Goal: Task Accomplishment & Management: Manage account settings

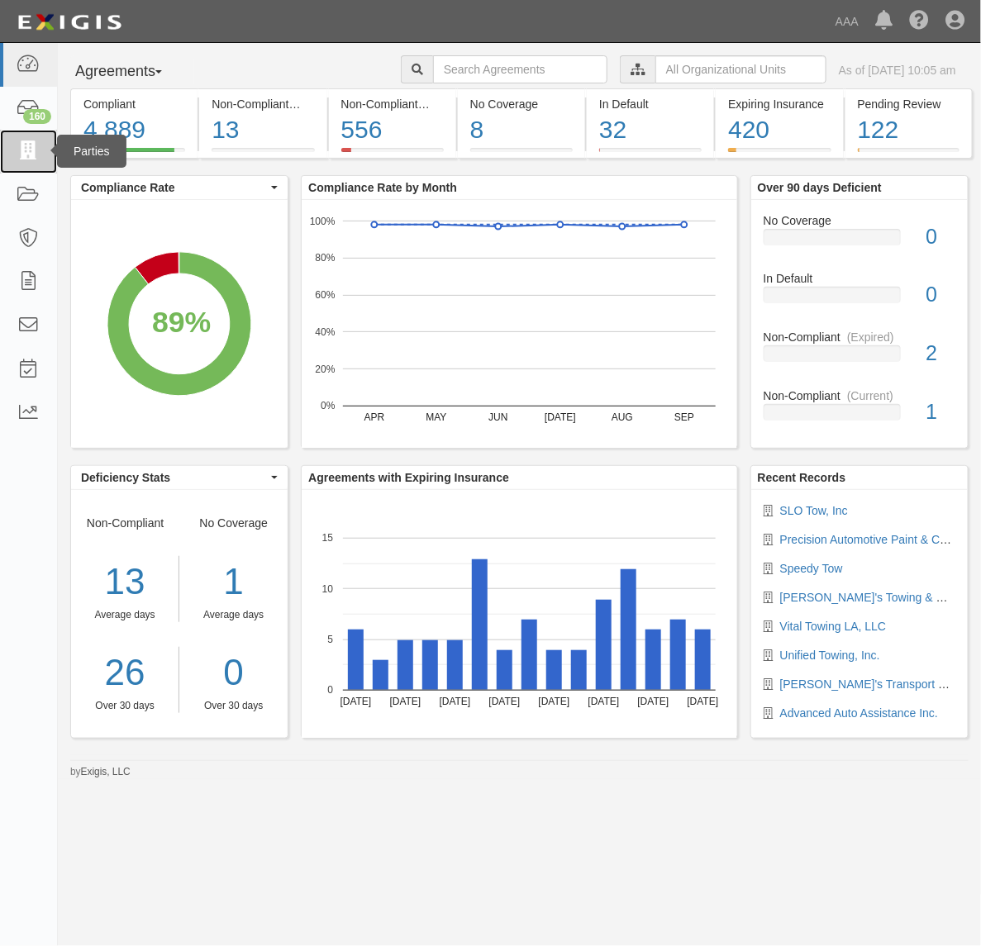
click at [25, 155] on icon at bounding box center [28, 151] width 23 height 19
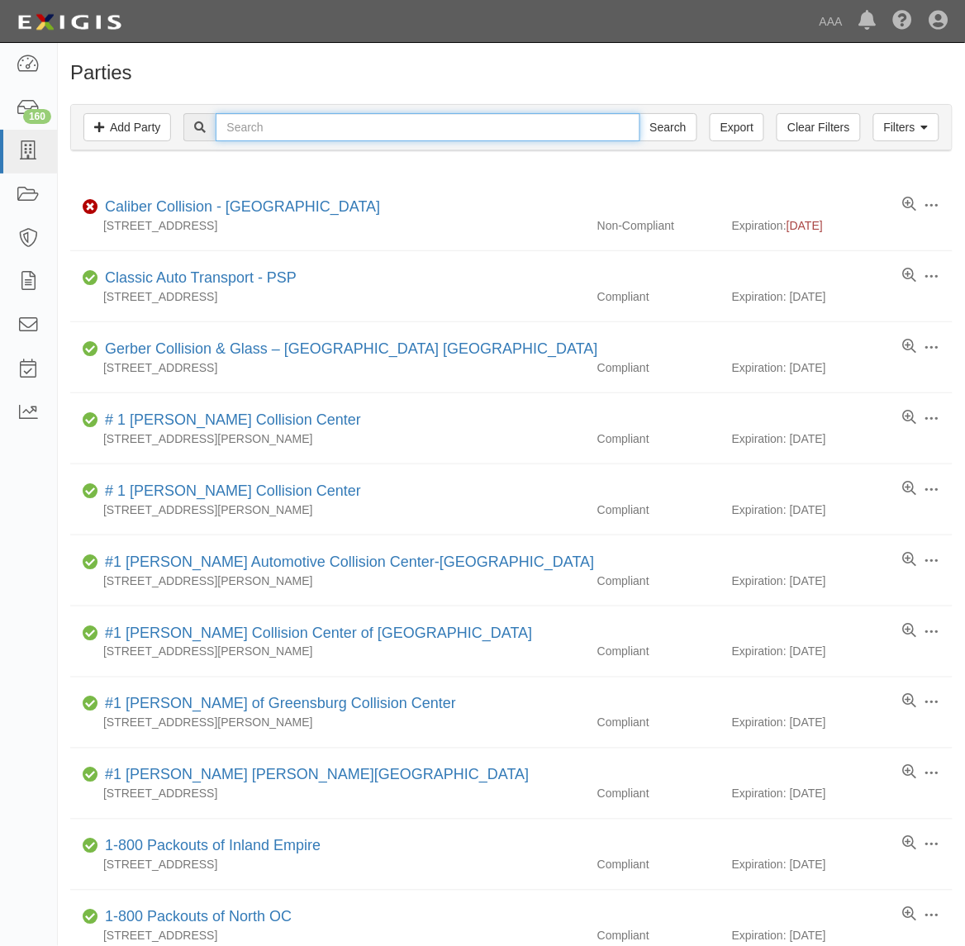
click at [401, 133] on input "text" at bounding box center [428, 127] width 424 height 28
type input "Sapaugh"
click at [640, 113] on input "Search" at bounding box center [669, 127] width 58 height 28
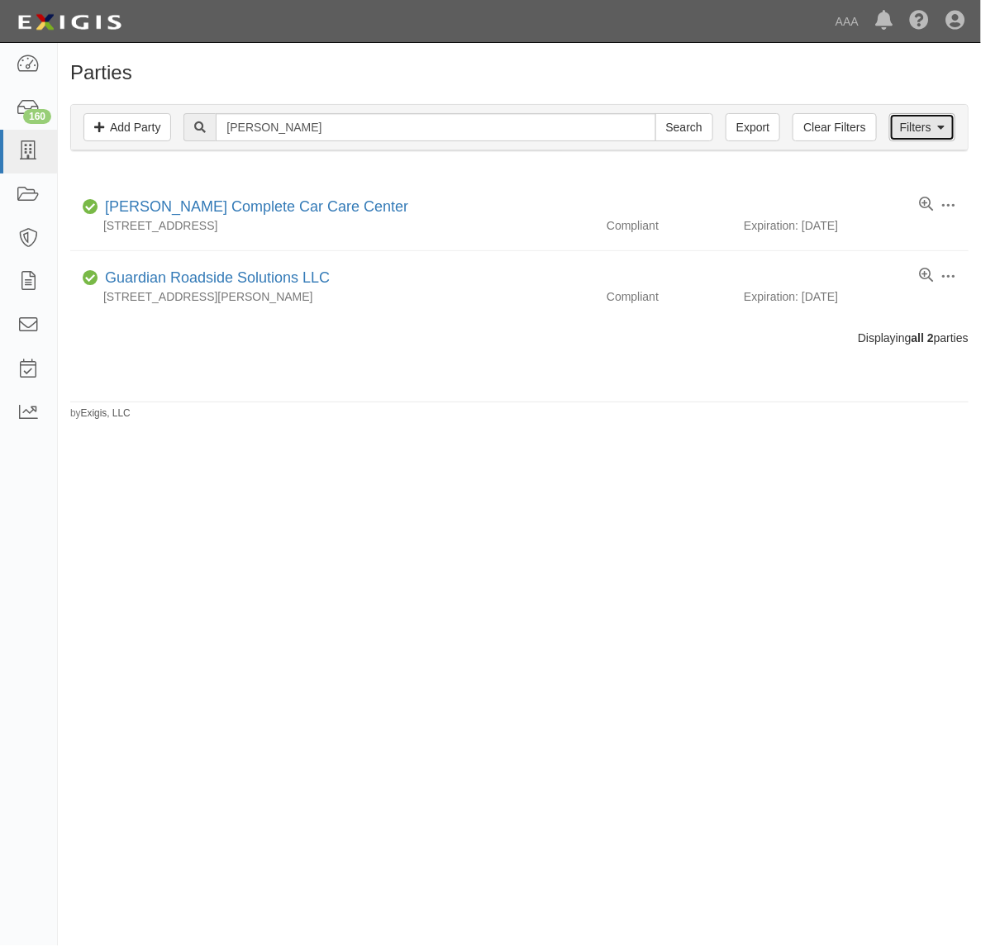
click at [939, 126] on icon at bounding box center [940, 128] width 7 height 12
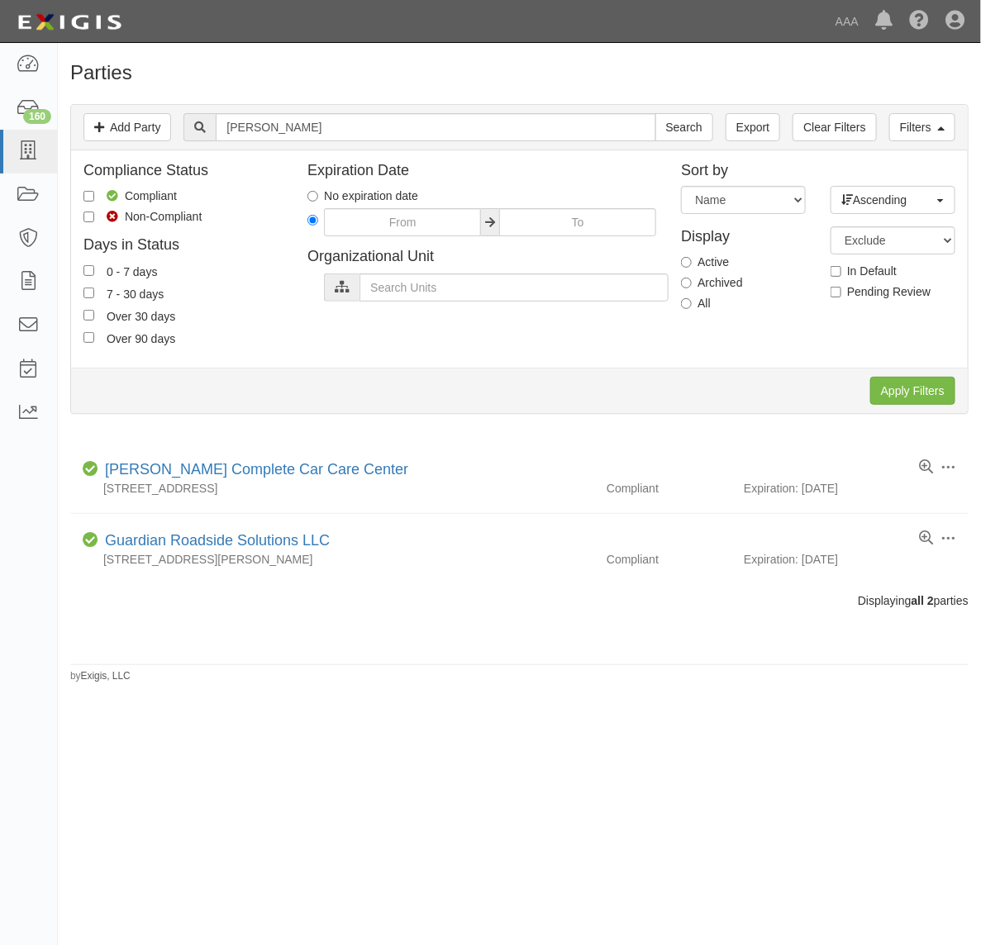
click at [690, 303] on label "All" at bounding box center [696, 303] width 30 height 17
click at [690, 304] on input "All" at bounding box center [686, 303] width 11 height 11
radio input "true"
click at [911, 397] on input "Apply Filters" at bounding box center [912, 391] width 85 height 28
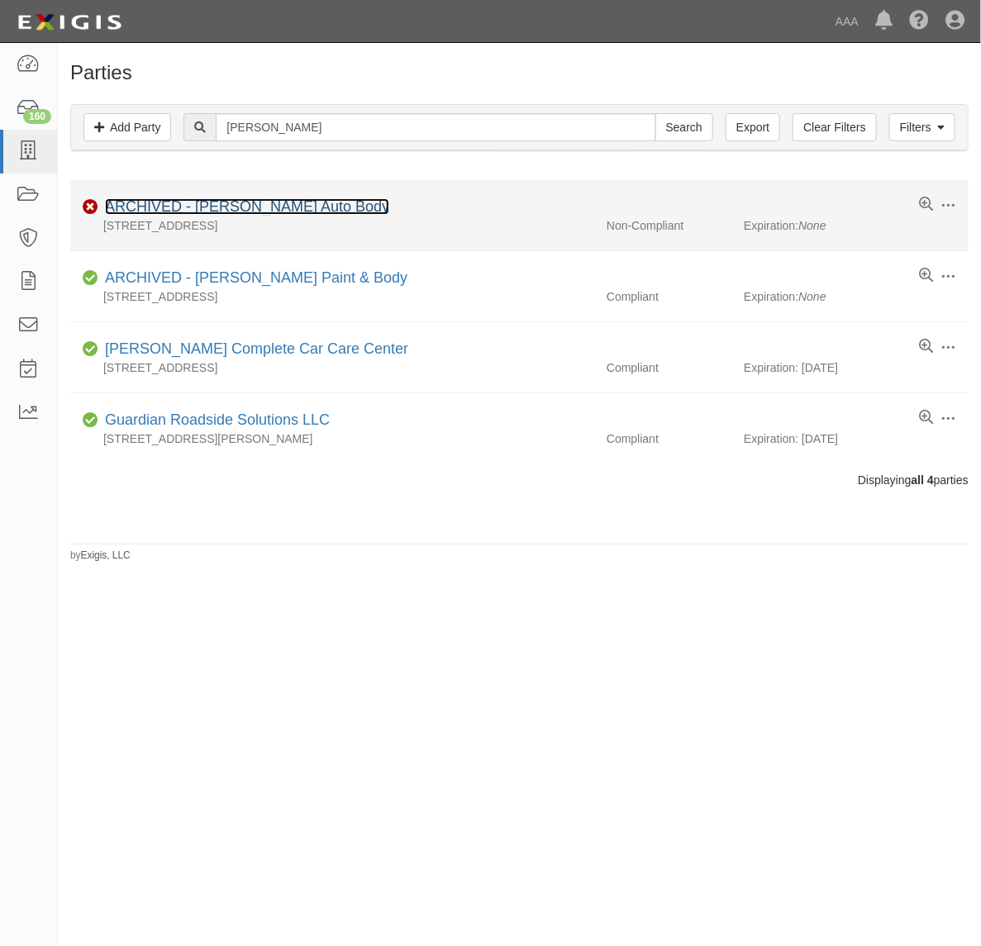
click at [285, 203] on link "ARCHIVED - Sapaugh Auto Body" at bounding box center [247, 206] width 284 height 17
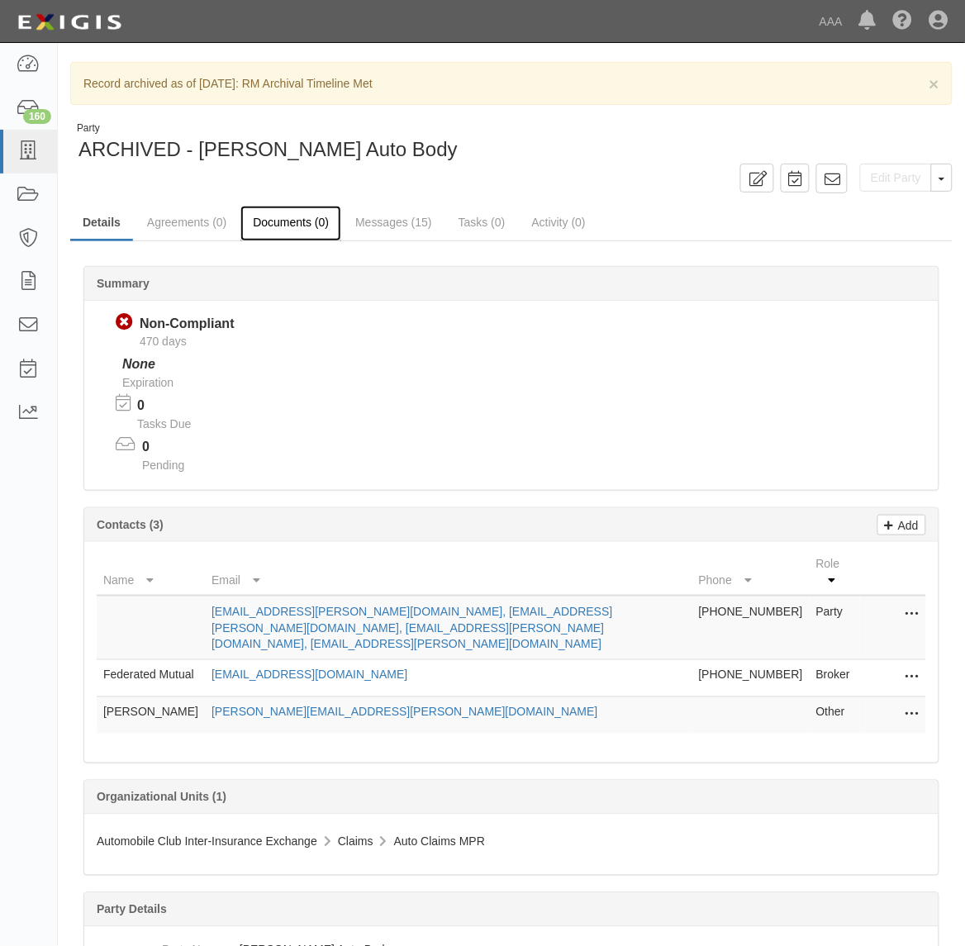
click at [302, 219] on link "Documents (0)" at bounding box center [290, 224] width 101 height 36
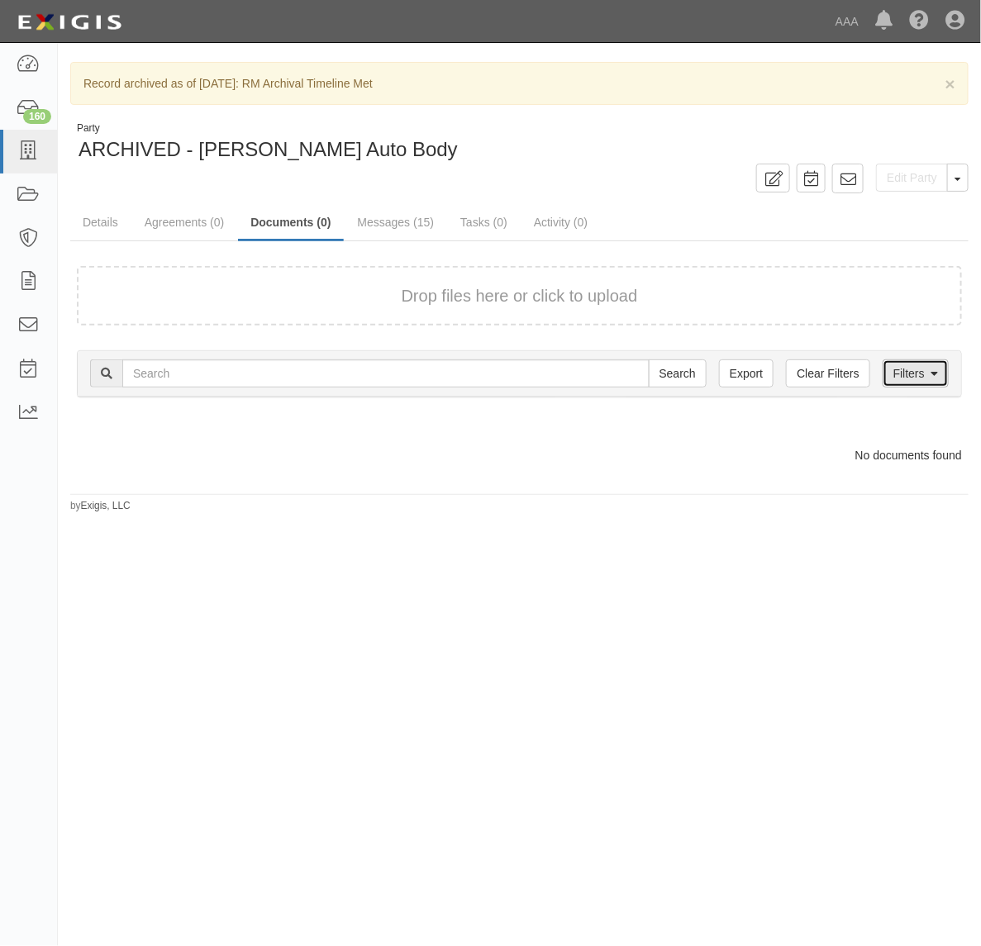
click at [938, 374] on icon at bounding box center [934, 375] width 7 height 12
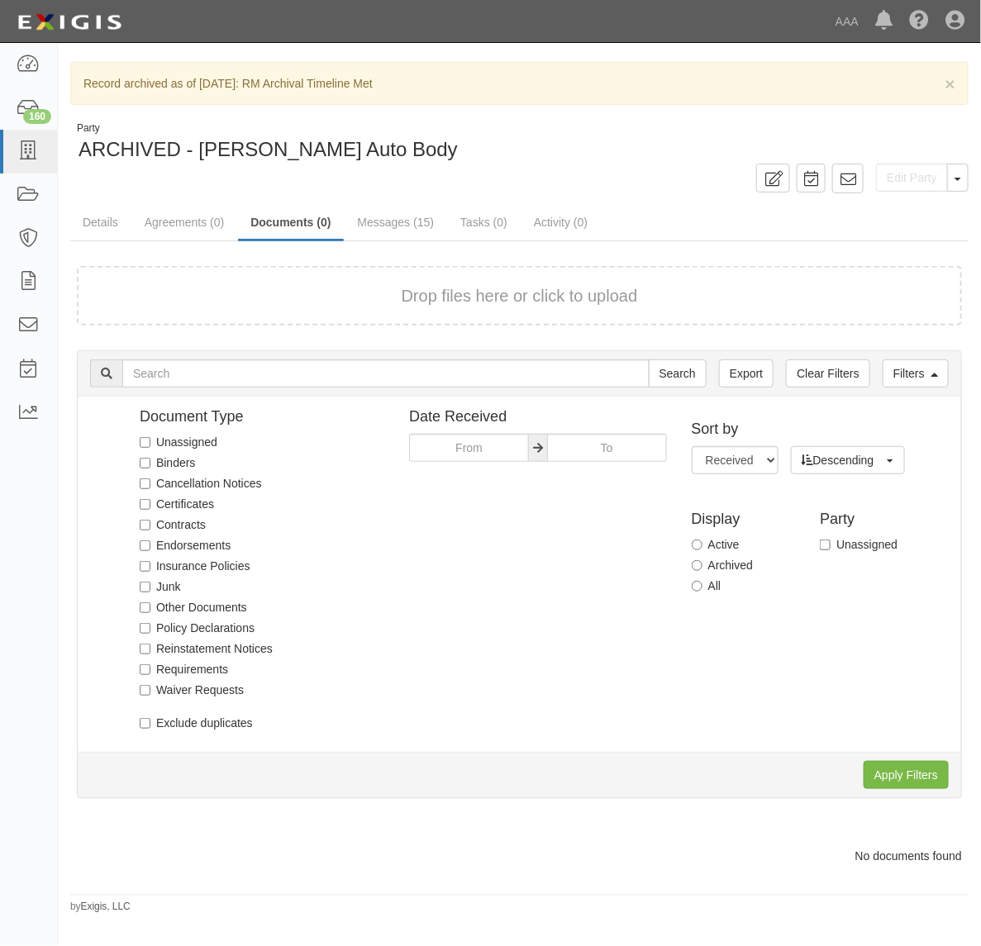
click at [717, 587] on label "All" at bounding box center [707, 586] width 30 height 17
click at [702, 587] on input "All" at bounding box center [697, 586] width 11 height 11
radio input "true"
click at [897, 778] on input "Apply Filters" at bounding box center [906, 775] width 85 height 28
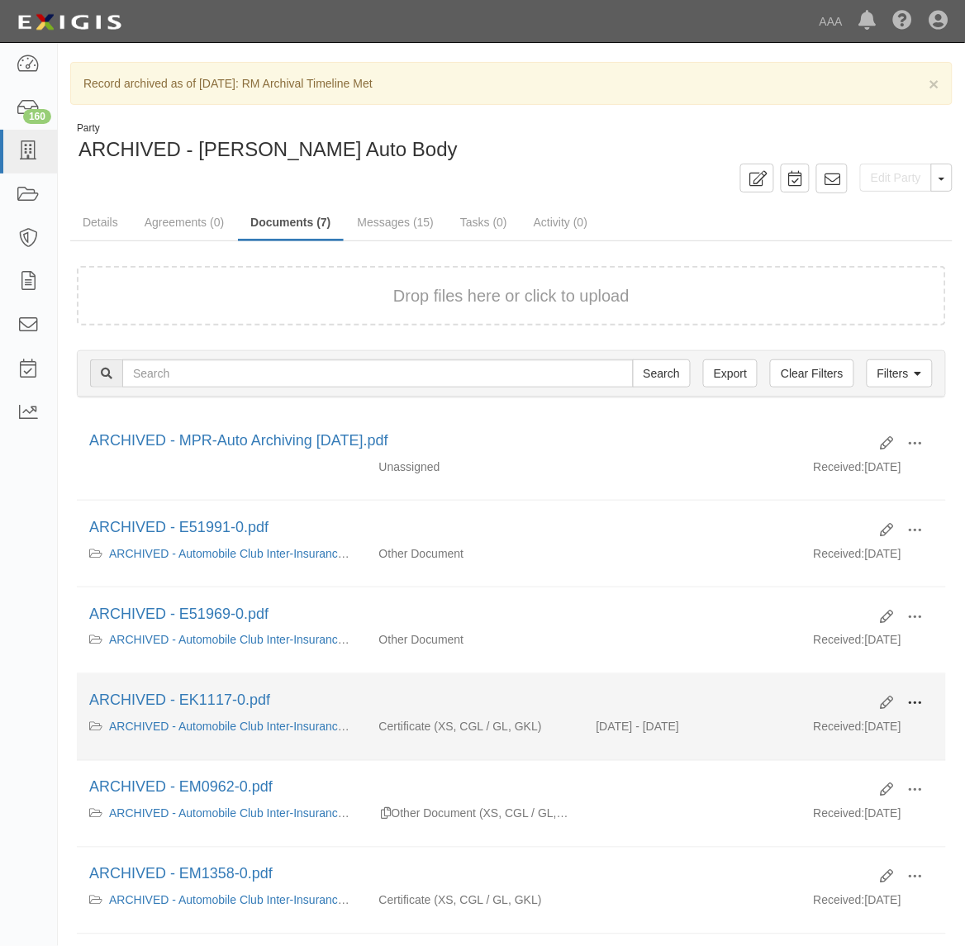
click at [922, 699] on span at bounding box center [915, 704] width 15 height 15
click at [858, 721] on link "View" at bounding box center [835, 720] width 131 height 30
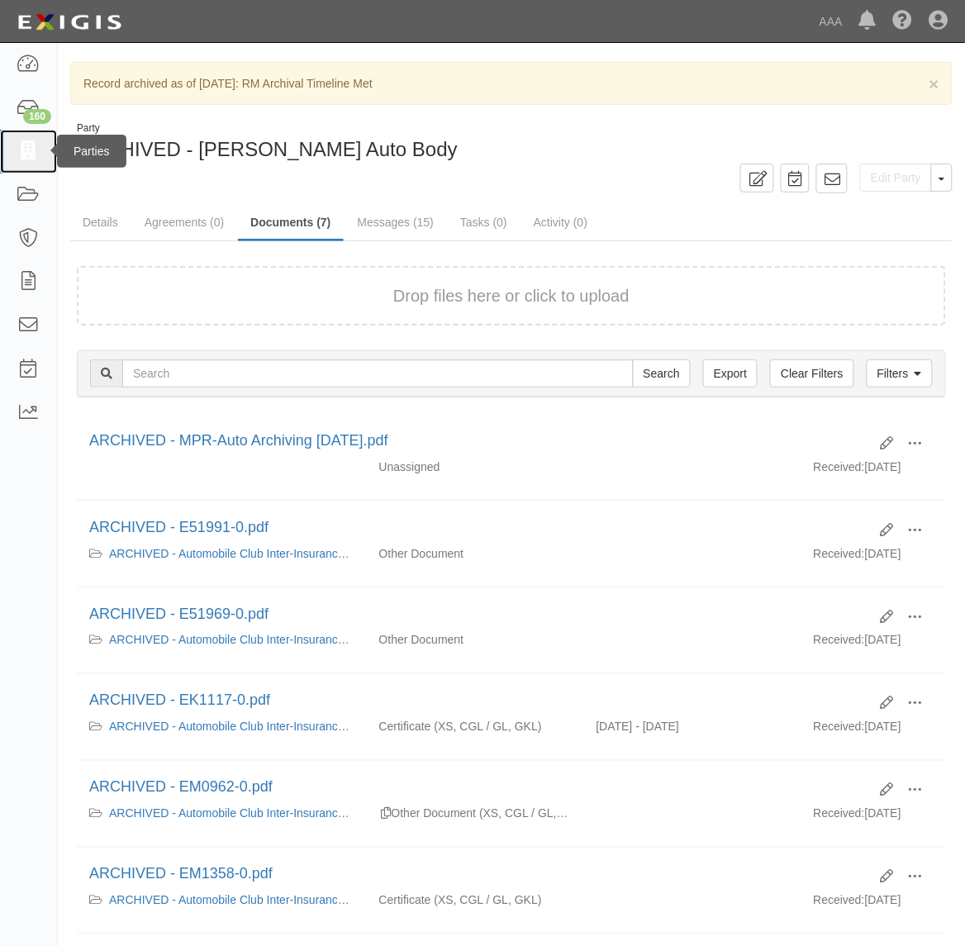
click at [42, 154] on link at bounding box center [28, 152] width 57 height 44
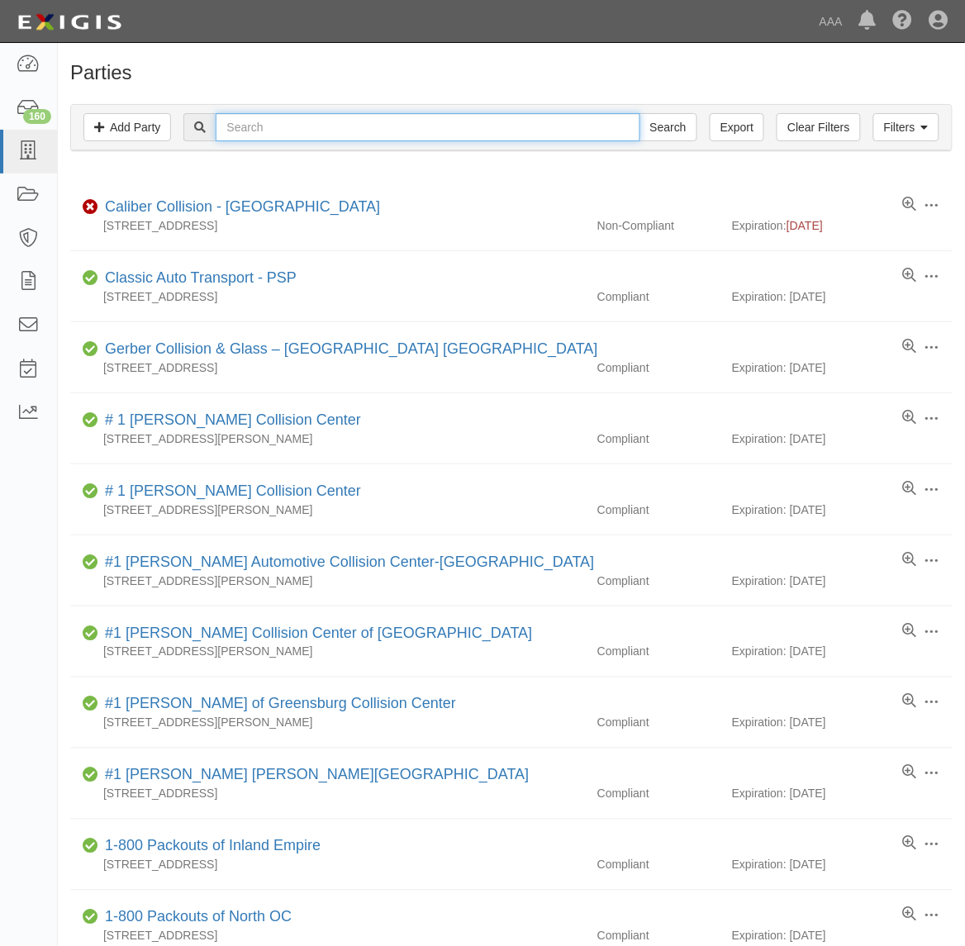
drag, startPoint x: 293, startPoint y: 113, endPoint x: 289, endPoint y: 121, distance: 8.5
click at [292, 116] on input "text" at bounding box center [428, 127] width 424 height 28
type input "160360"
click at [640, 113] on input "Search" at bounding box center [669, 127] width 58 height 28
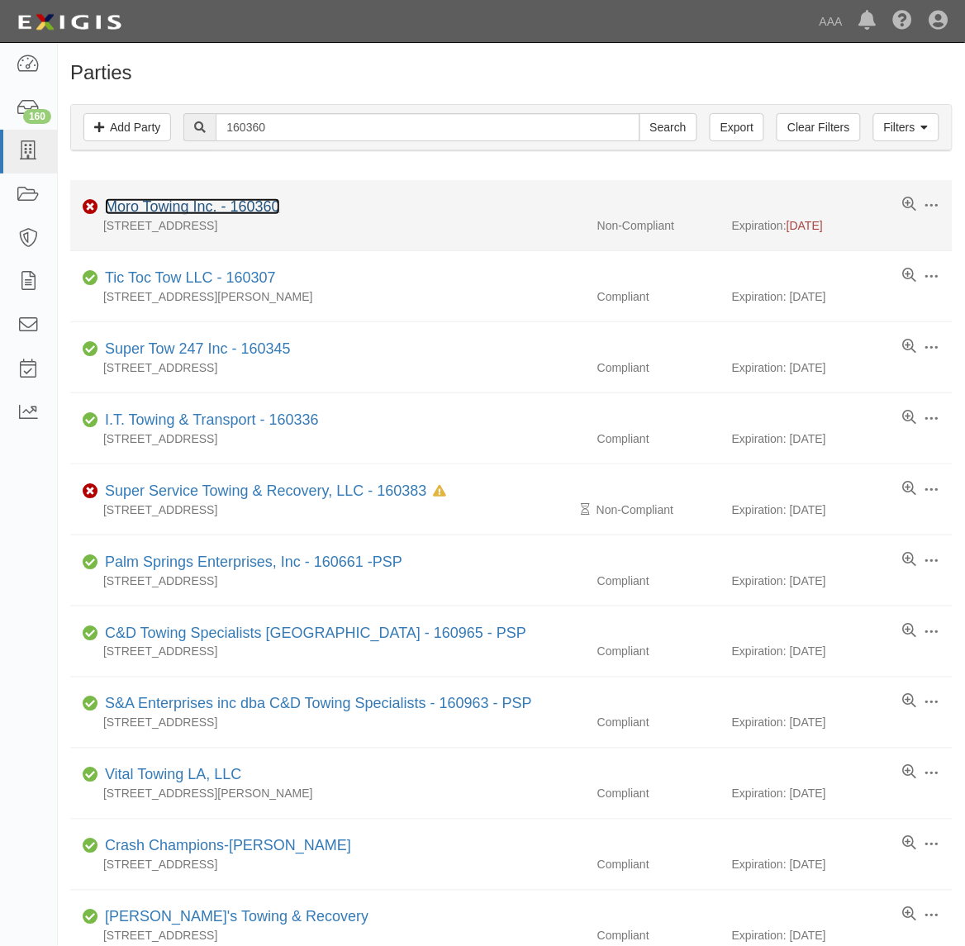
click at [250, 207] on link "Moro Towing Inc. - 160360" at bounding box center [192, 206] width 175 height 17
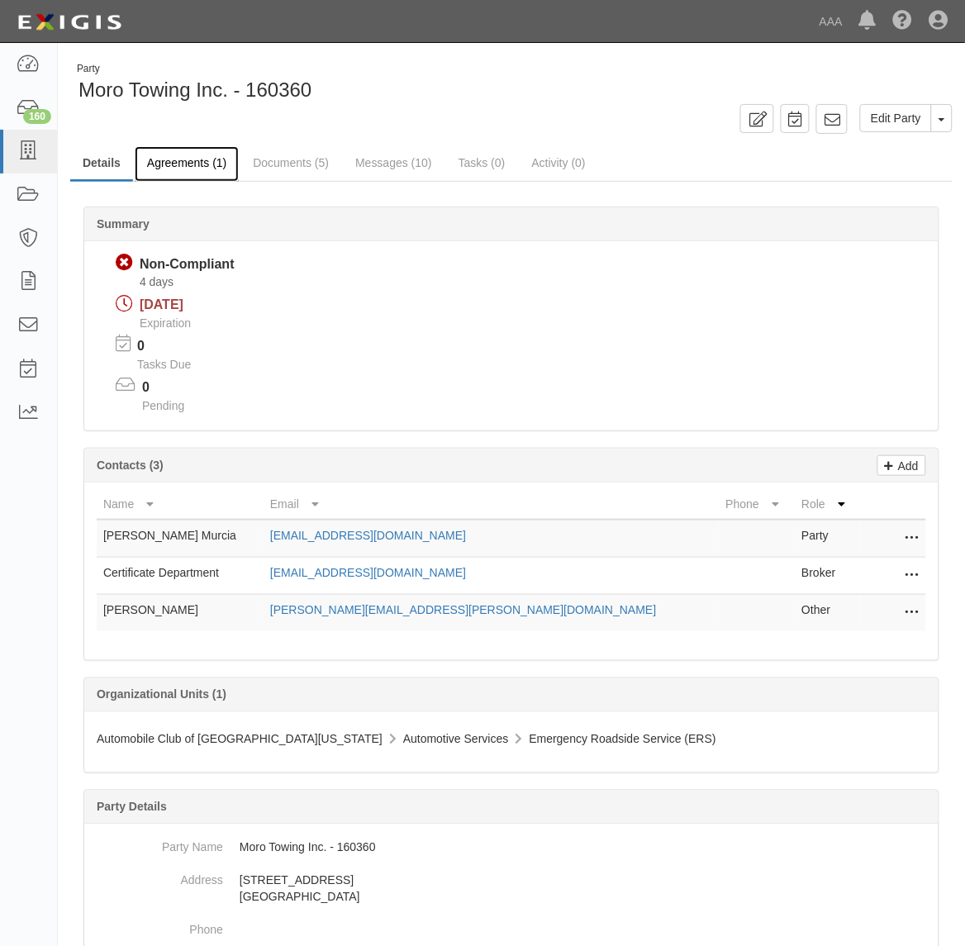
click at [187, 161] on link "Agreements (1)" at bounding box center [187, 164] width 104 height 36
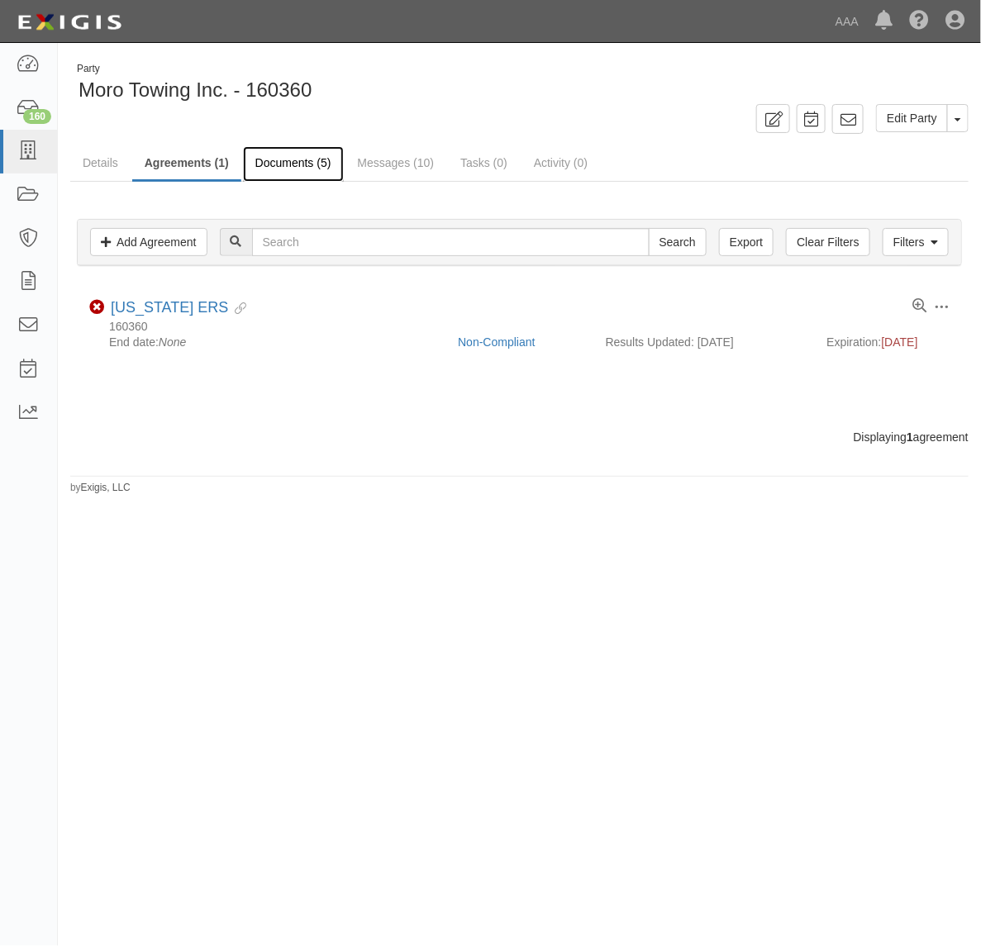
click at [277, 165] on link "Documents (5)" at bounding box center [293, 164] width 101 height 36
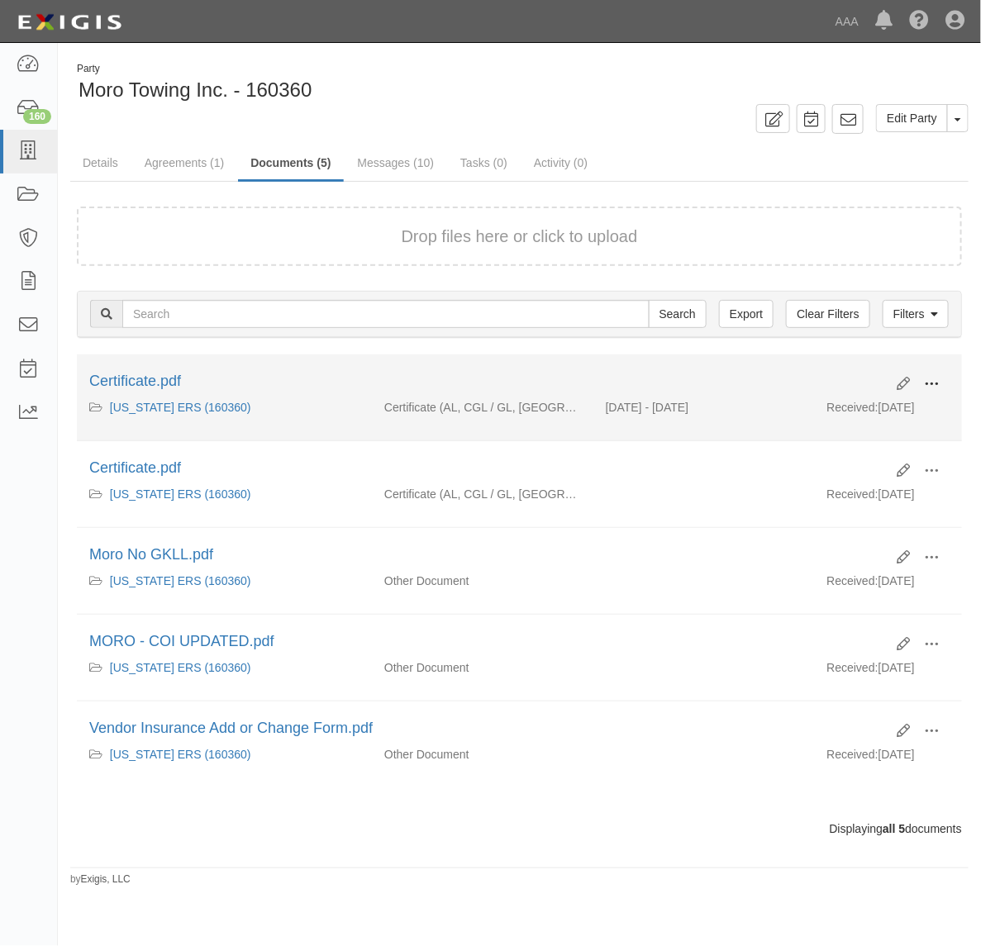
click at [924, 381] on span at bounding box center [931, 384] width 15 height 15
click at [876, 407] on link "View" at bounding box center [851, 408] width 131 height 30
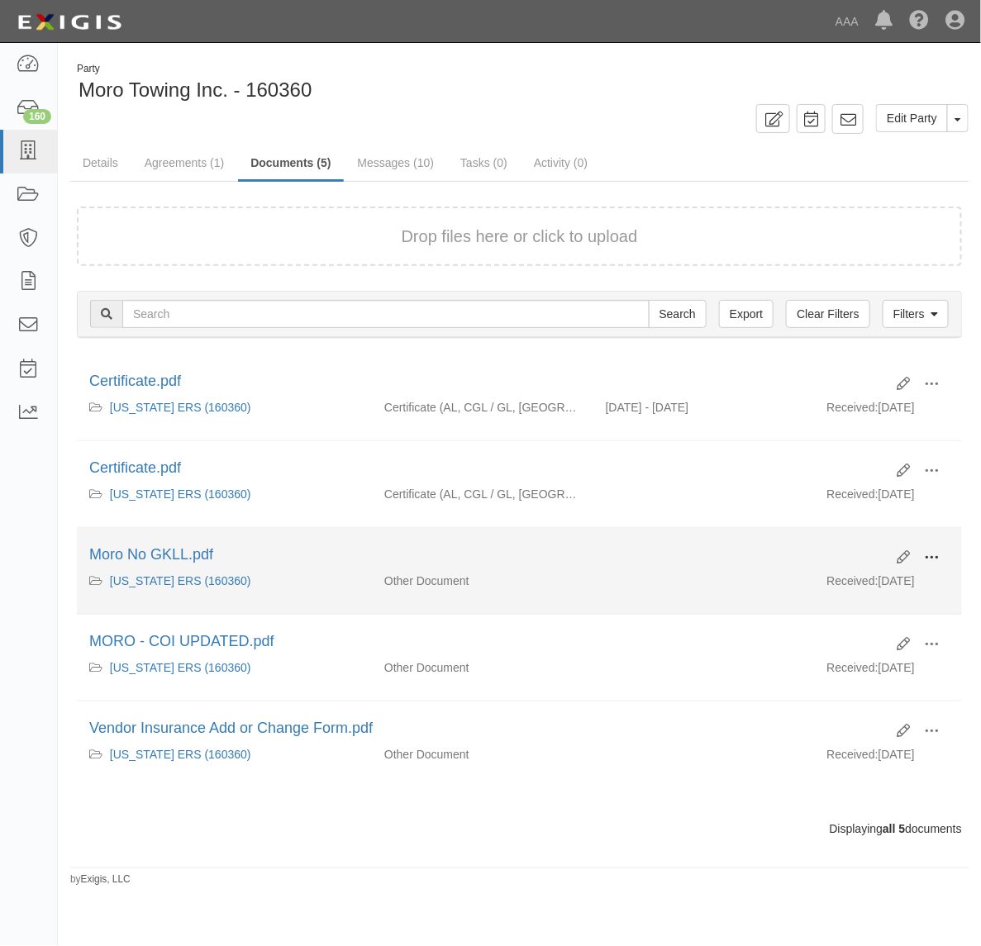
click at [930, 559] on span at bounding box center [931, 557] width 15 height 15
click at [852, 579] on link "View" at bounding box center [851, 582] width 131 height 30
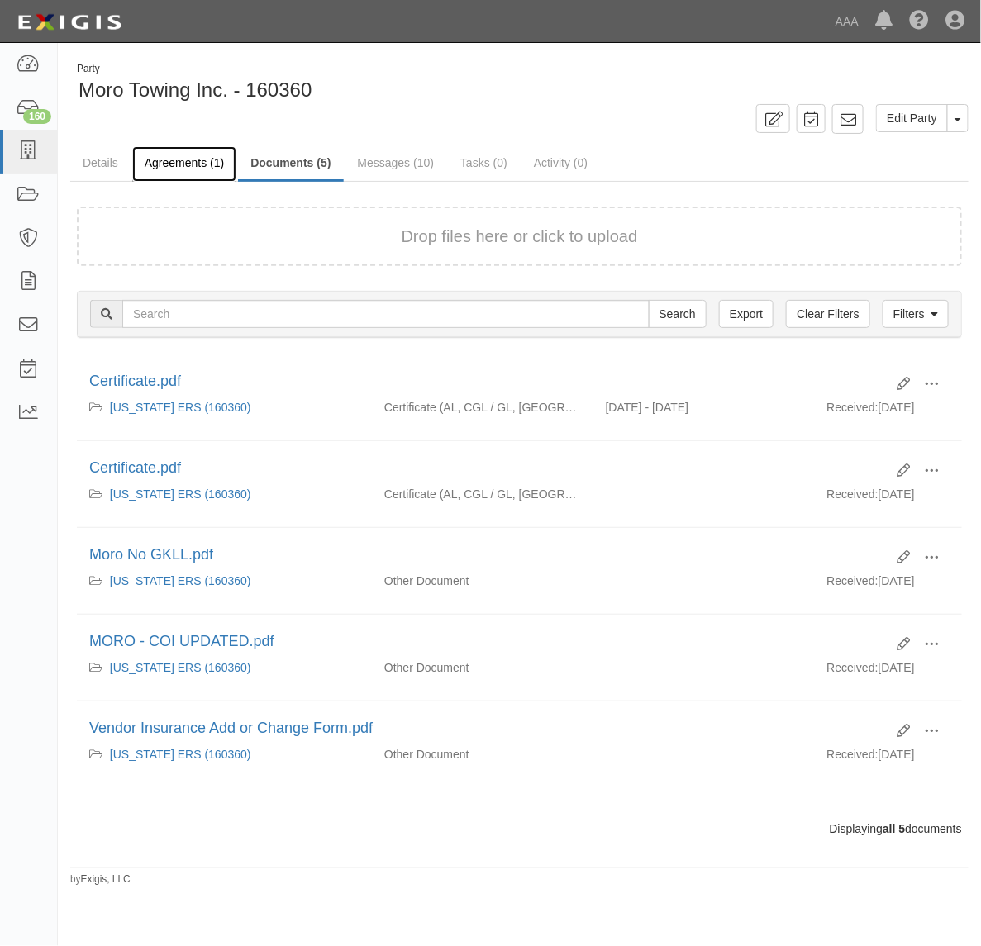
click at [178, 163] on link "Agreements (1)" at bounding box center [184, 164] width 104 height 36
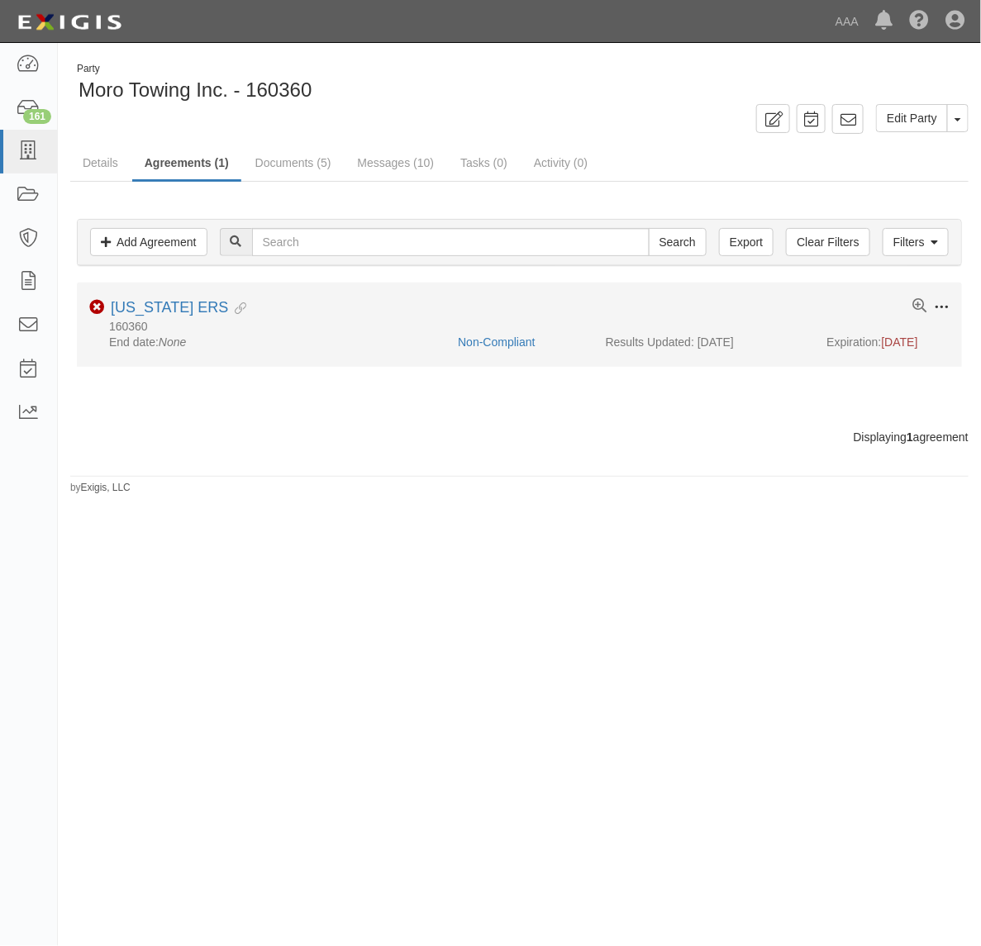
click at [942, 311] on span at bounding box center [941, 307] width 15 height 15
click at [893, 306] on link "Edit" at bounding box center [864, 306] width 131 height 30
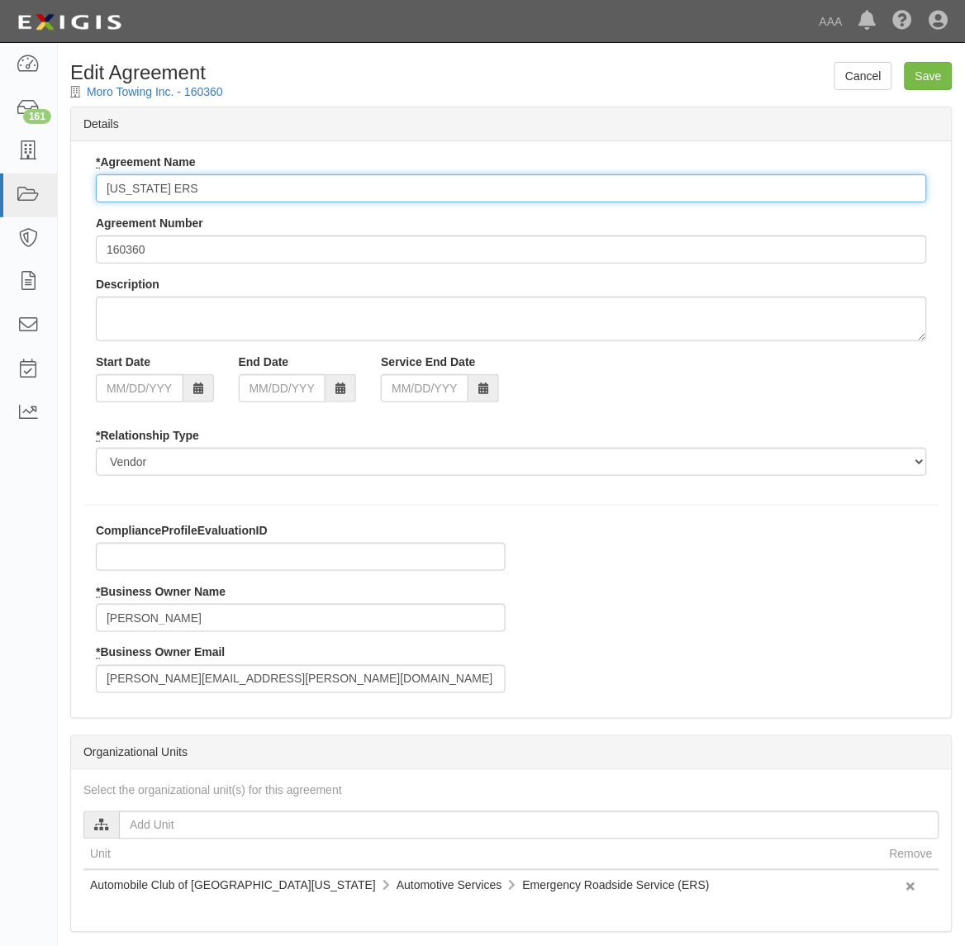
click at [496, 187] on input "[US_STATE] ERS" at bounding box center [511, 188] width 831 height 28
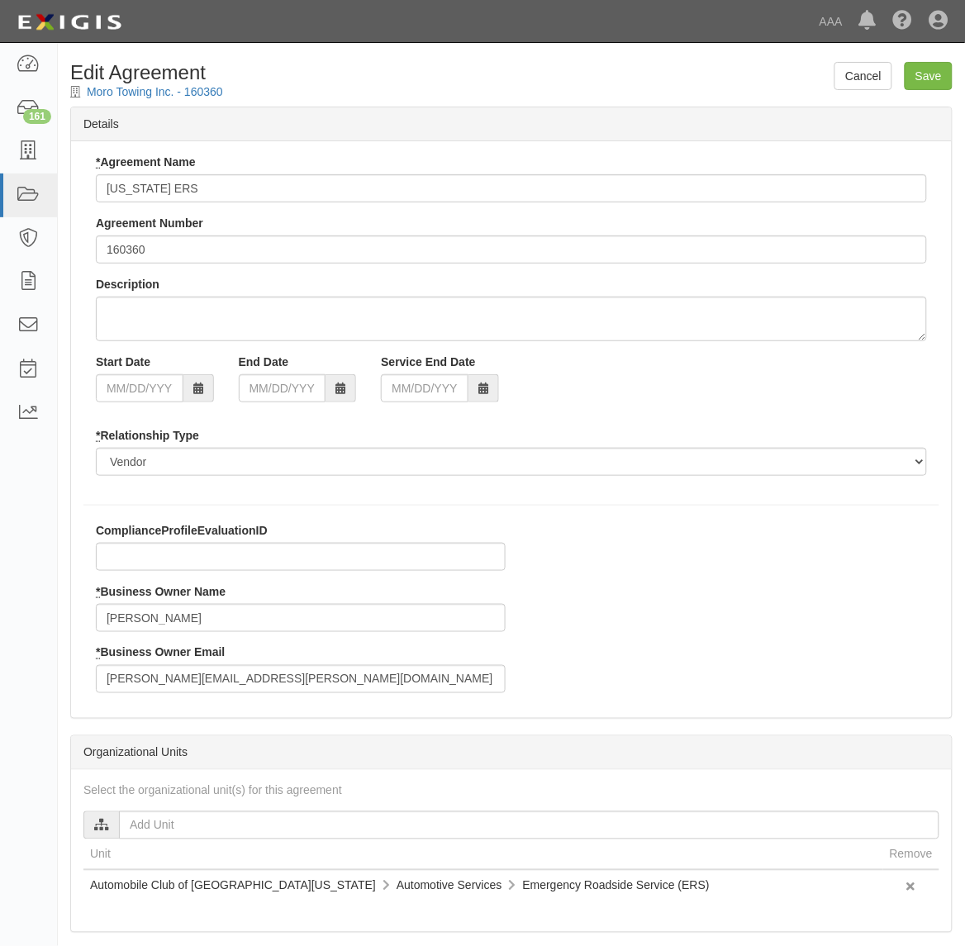
drag, startPoint x: 577, startPoint y: 68, endPoint x: 518, endPoint y: 120, distance: 78.4
click at [577, 68] on h1 "Edit Agreement" at bounding box center [511, 72] width 883 height 21
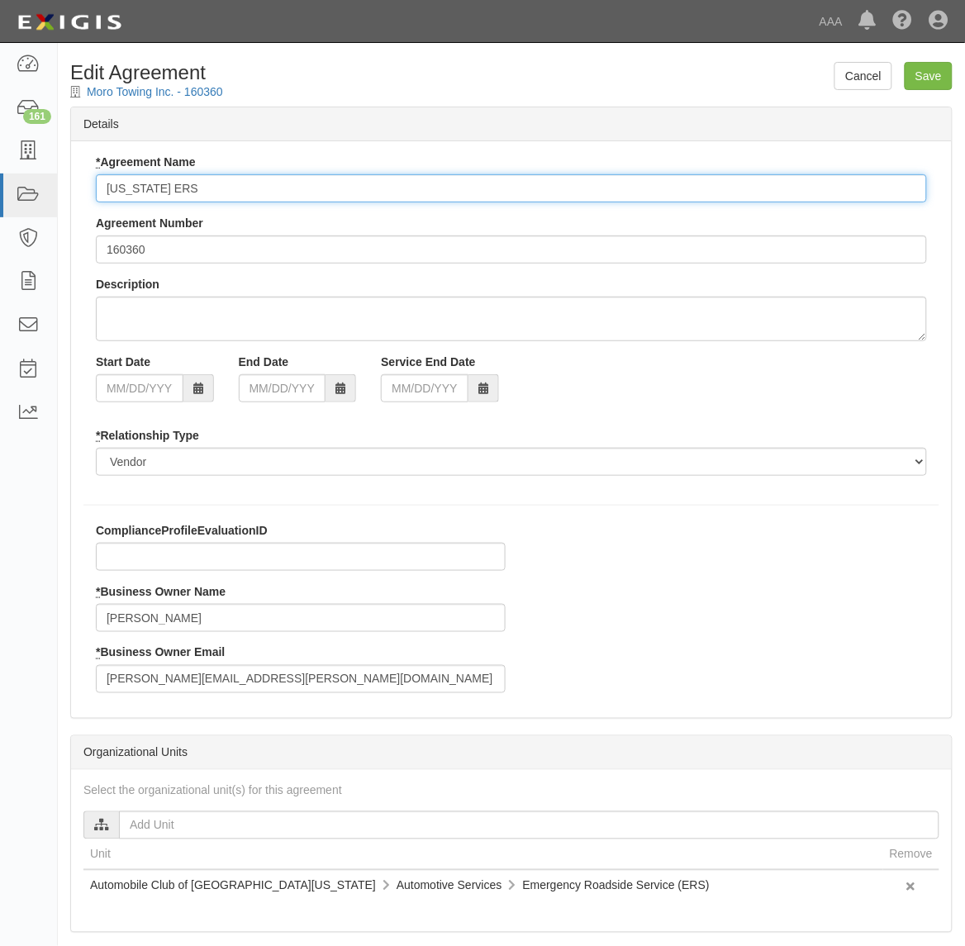
click at [269, 180] on input "[US_STATE] ERS" at bounding box center [511, 188] width 831 height 28
click at [269, 180] on input "California ERS" at bounding box center [511, 188] width 831 height 28
paste input "w/o GKLL"
type input "[US_STATE] ERS w/o GKLL"
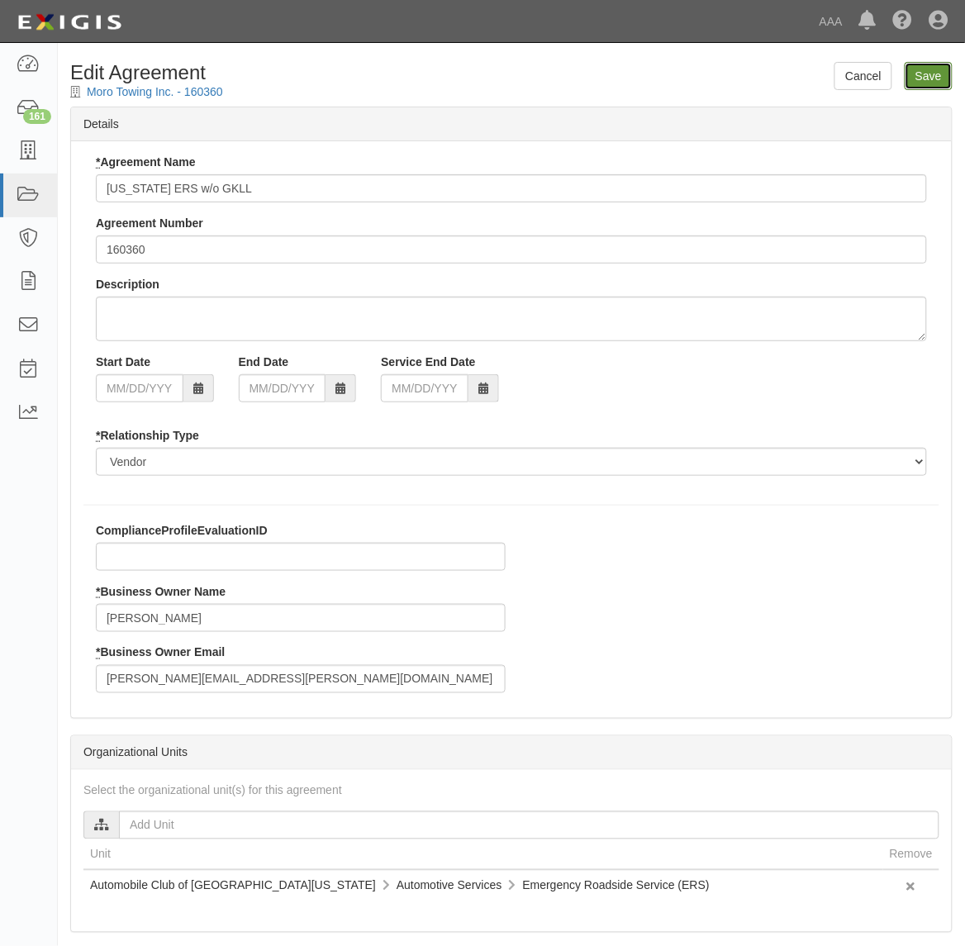
click at [940, 73] on input "Save" at bounding box center [929, 76] width 48 height 28
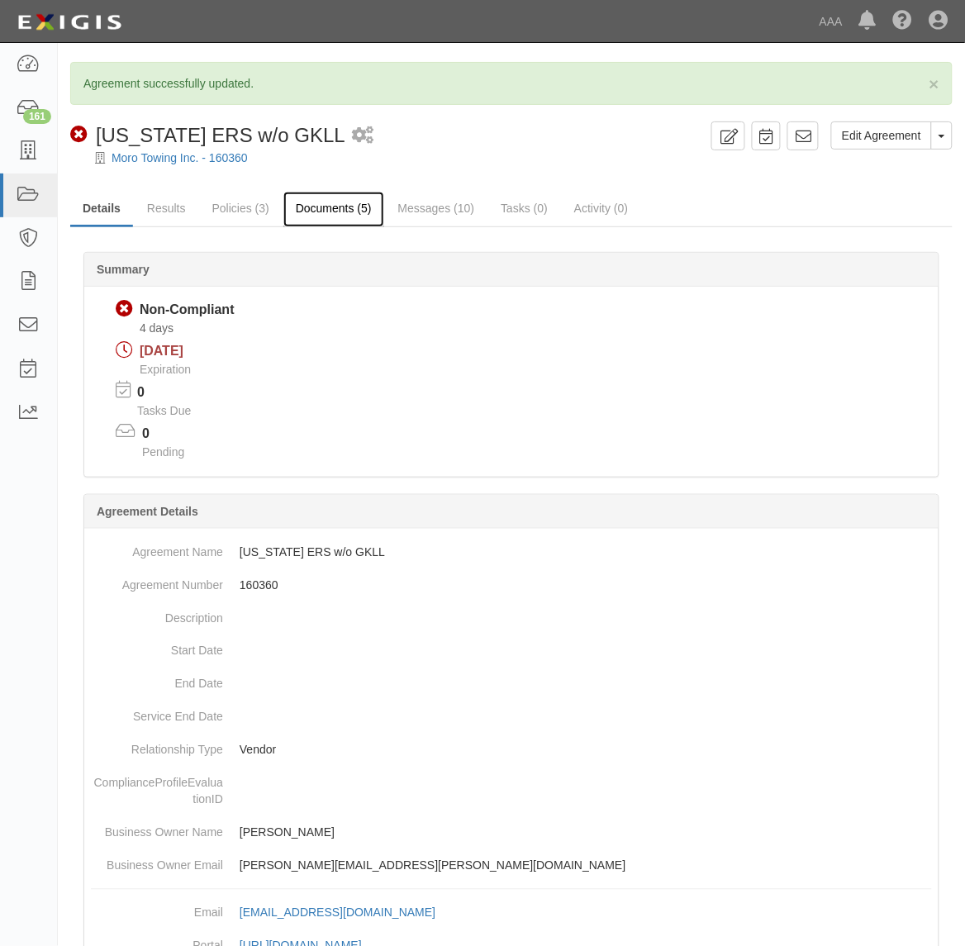
click at [337, 207] on link "Documents (5)" at bounding box center [333, 210] width 101 height 36
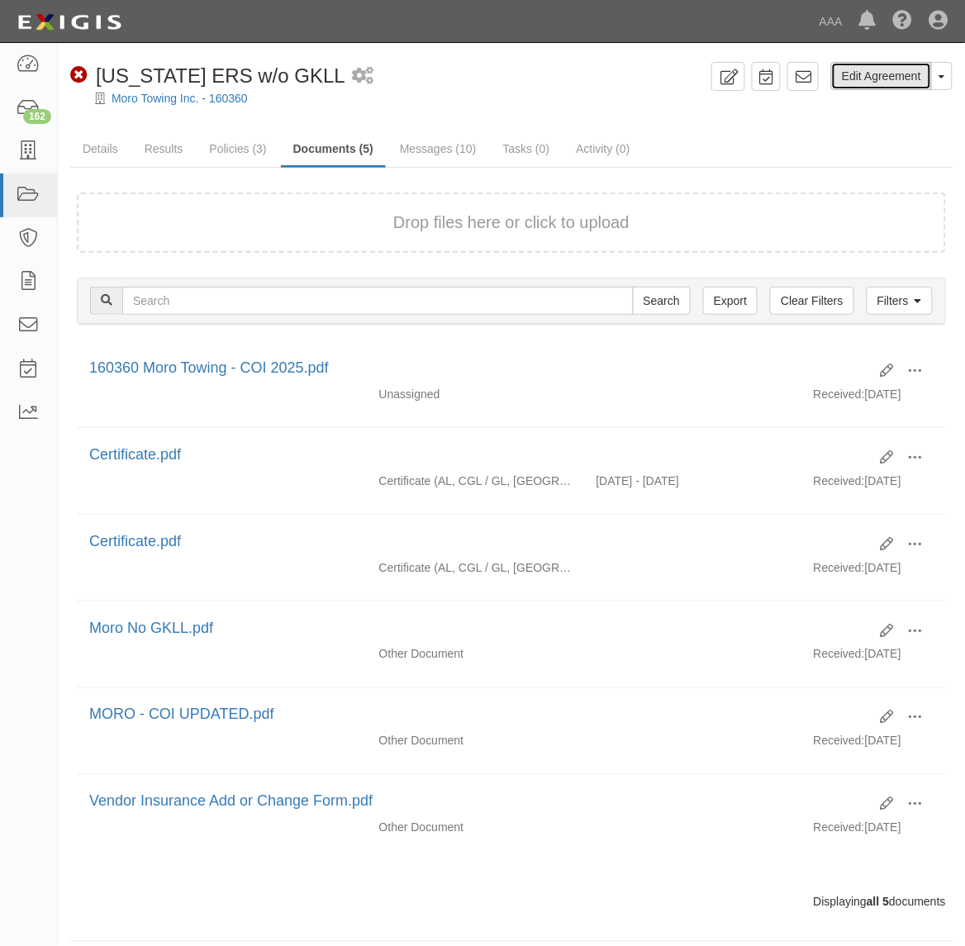
click at [898, 70] on link "Edit Agreement" at bounding box center [881, 76] width 101 height 28
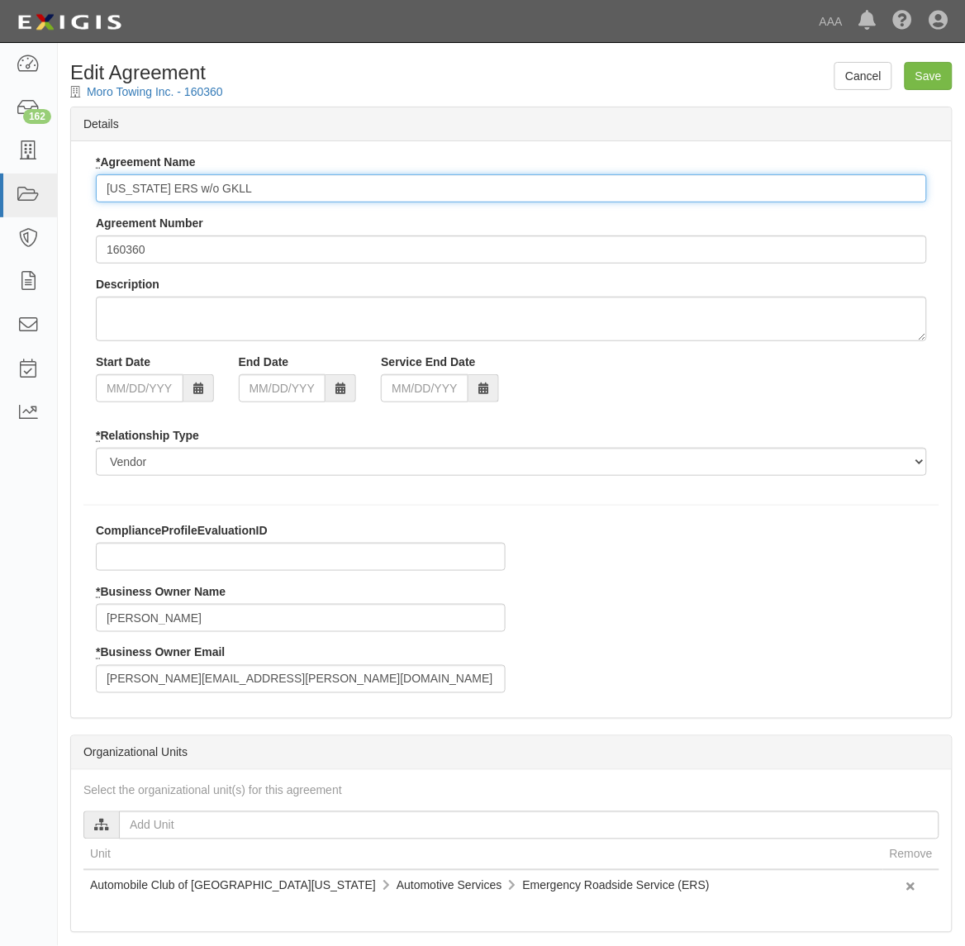
drag, startPoint x: 300, startPoint y: 194, endPoint x: 201, endPoint y: 190, distance: 99.3
click at [195, 188] on input "[US_STATE] ERS w/o GKLL" at bounding box center [511, 188] width 831 height 28
type input "[US_STATE] ERS"
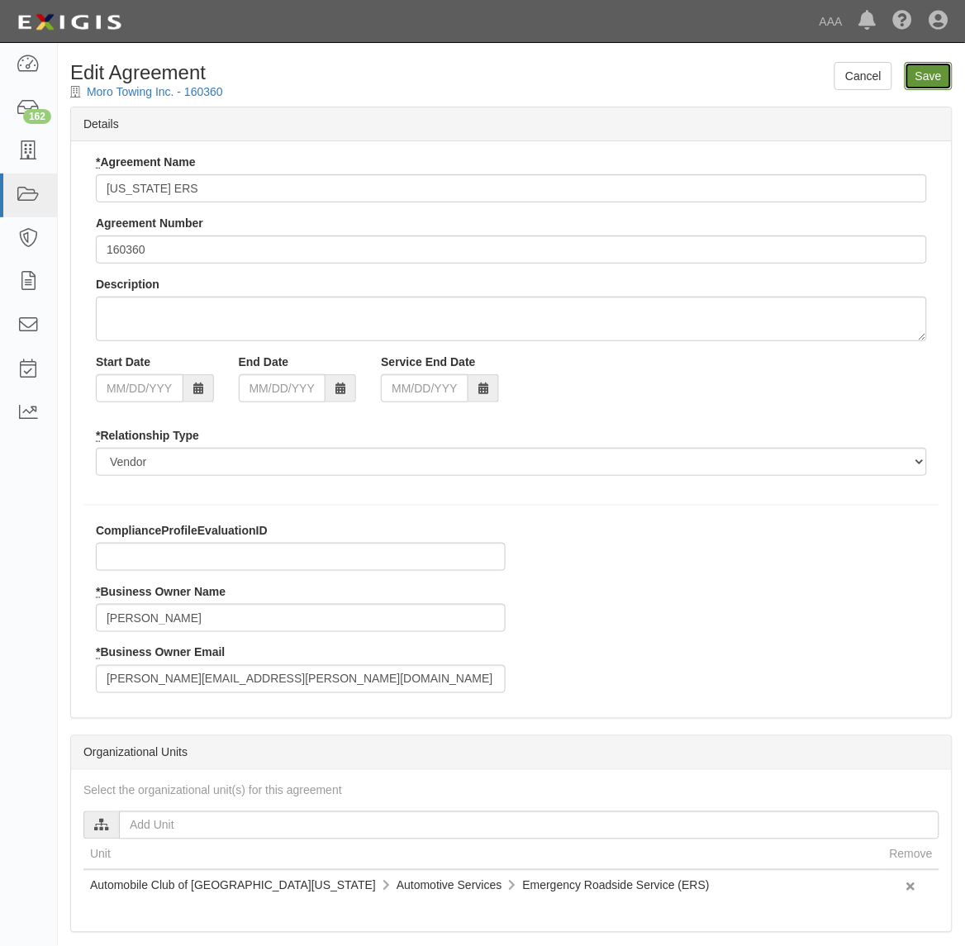
click at [934, 71] on input "Save" at bounding box center [929, 76] width 48 height 28
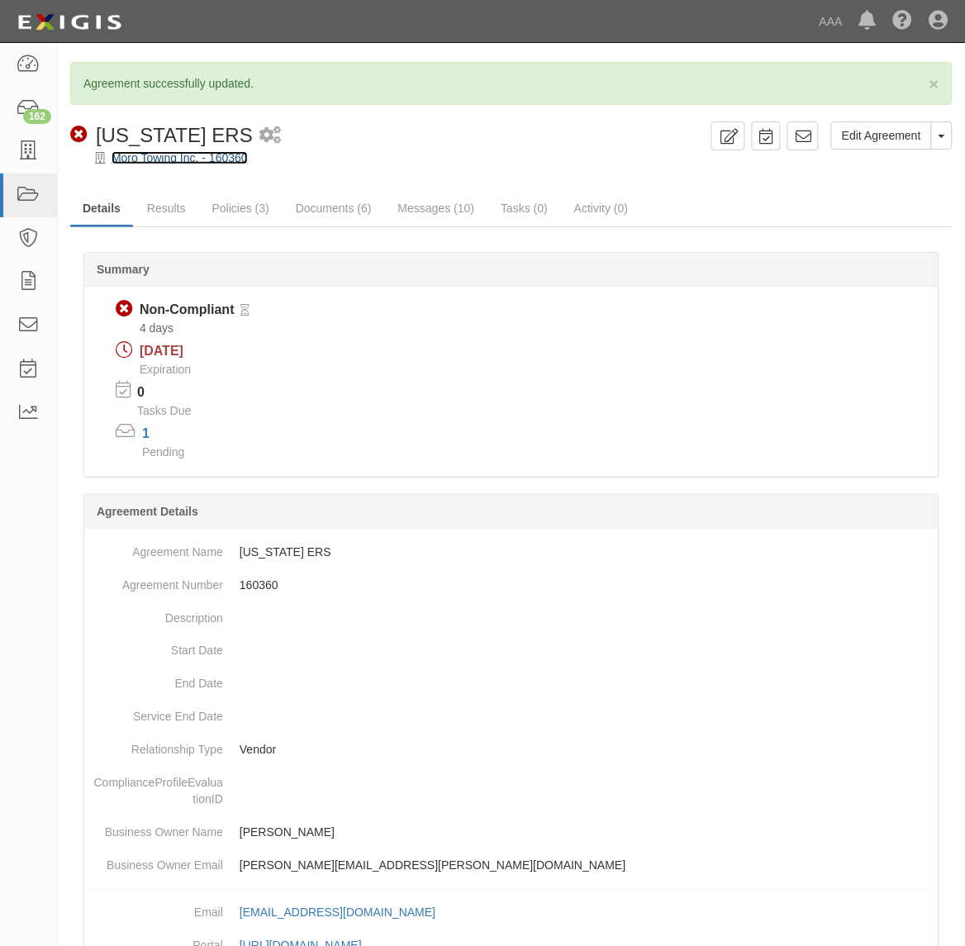
click at [225, 151] on link "Moro Towing Inc. - 160360" at bounding box center [180, 157] width 136 height 13
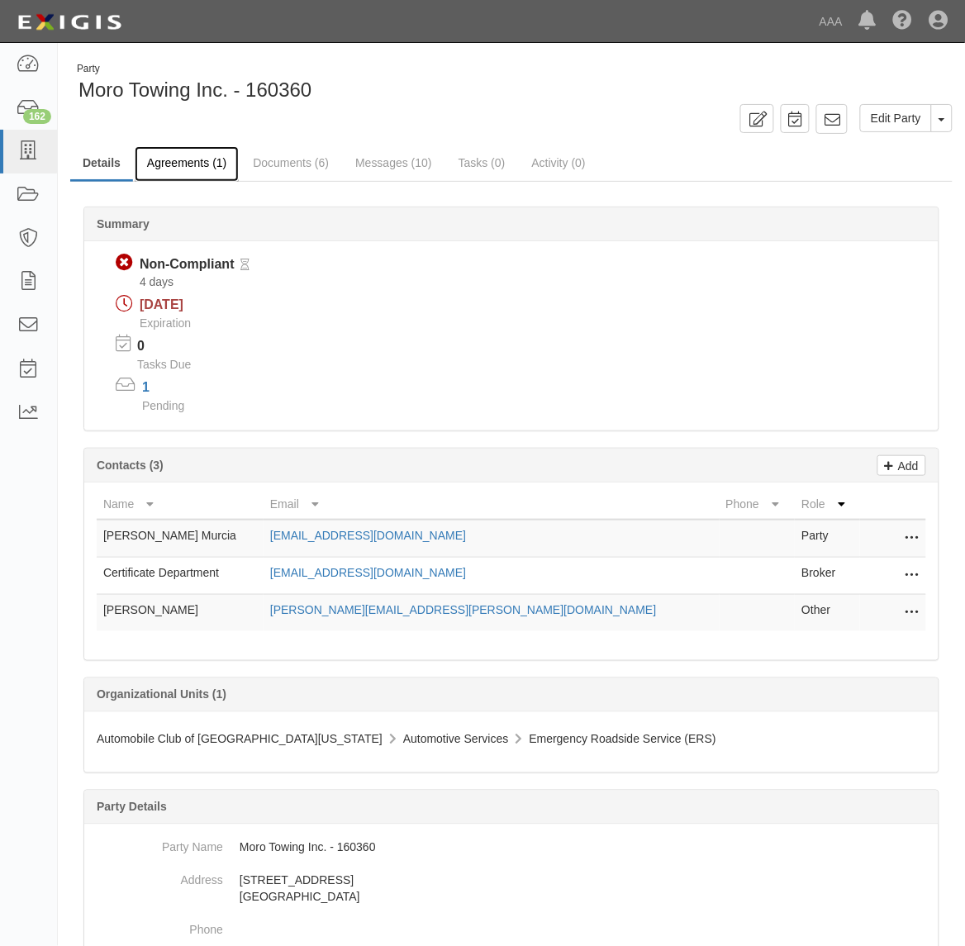
click at [160, 167] on link "Agreements (1)" at bounding box center [187, 164] width 104 height 36
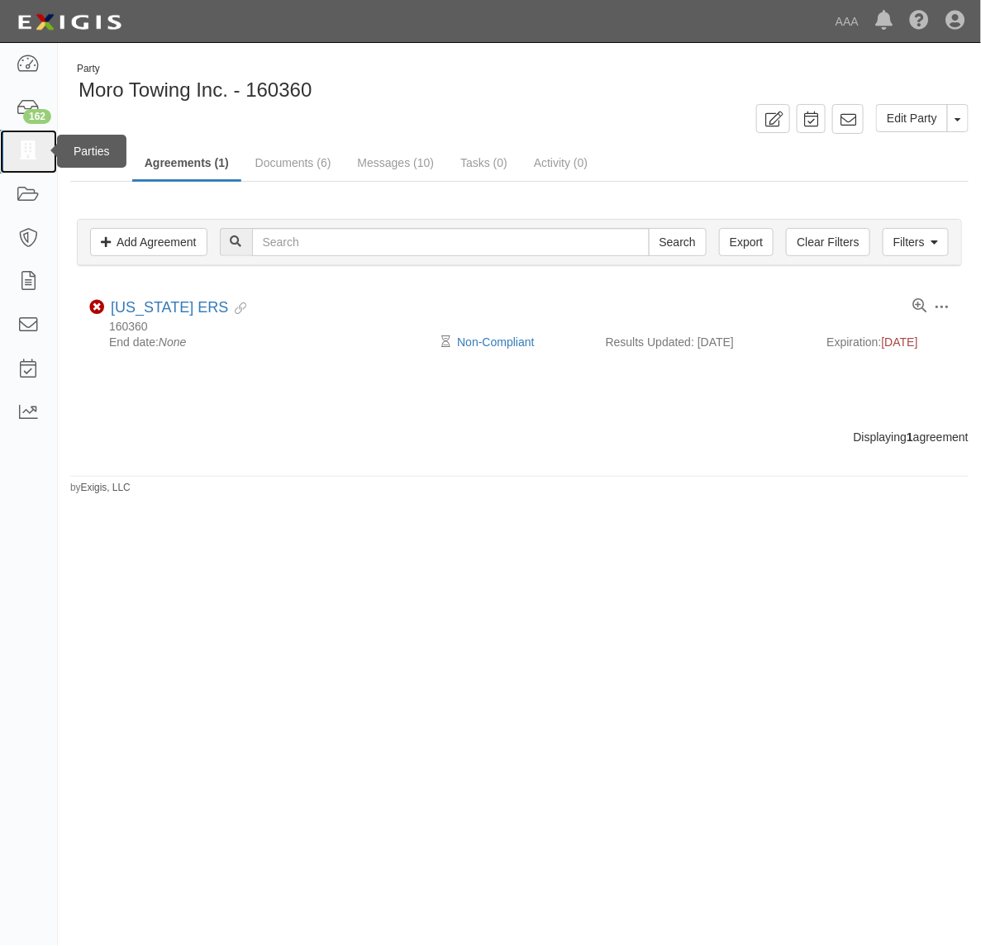
click at [33, 149] on icon at bounding box center [28, 151] width 23 height 19
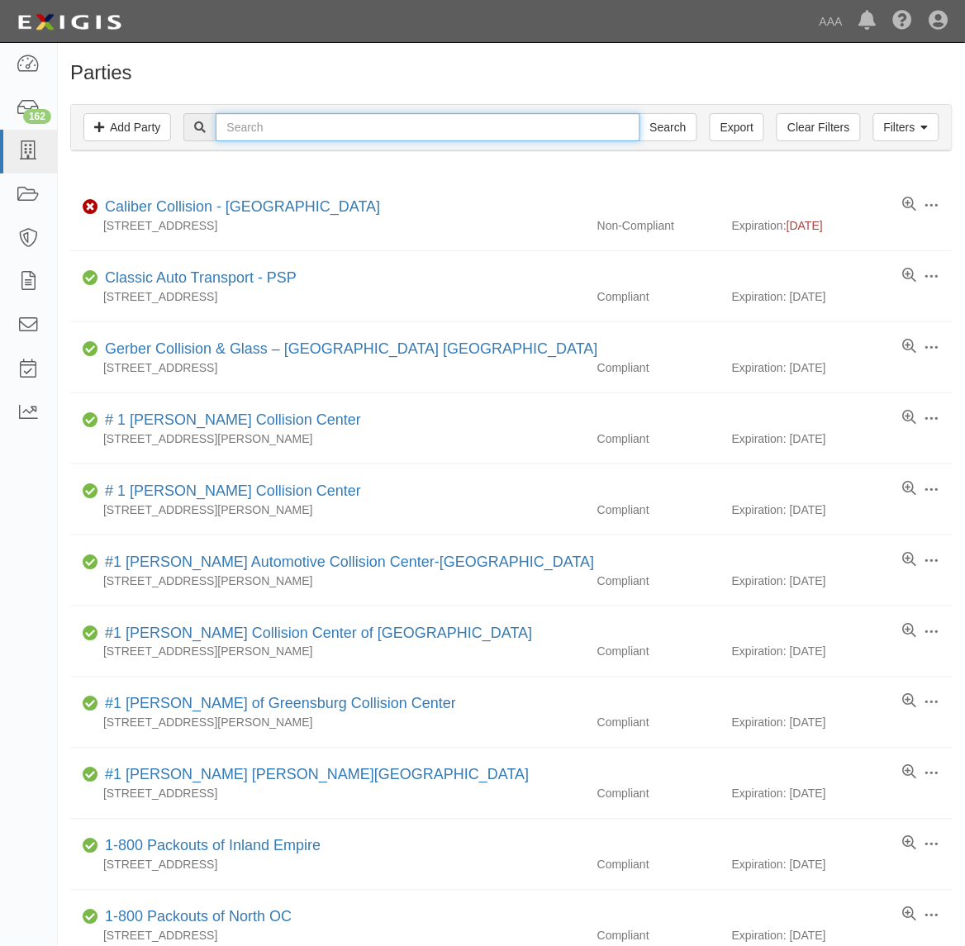
click at [288, 128] on input "text" at bounding box center [428, 127] width 424 height 28
paste input "10381"
type input "10381"
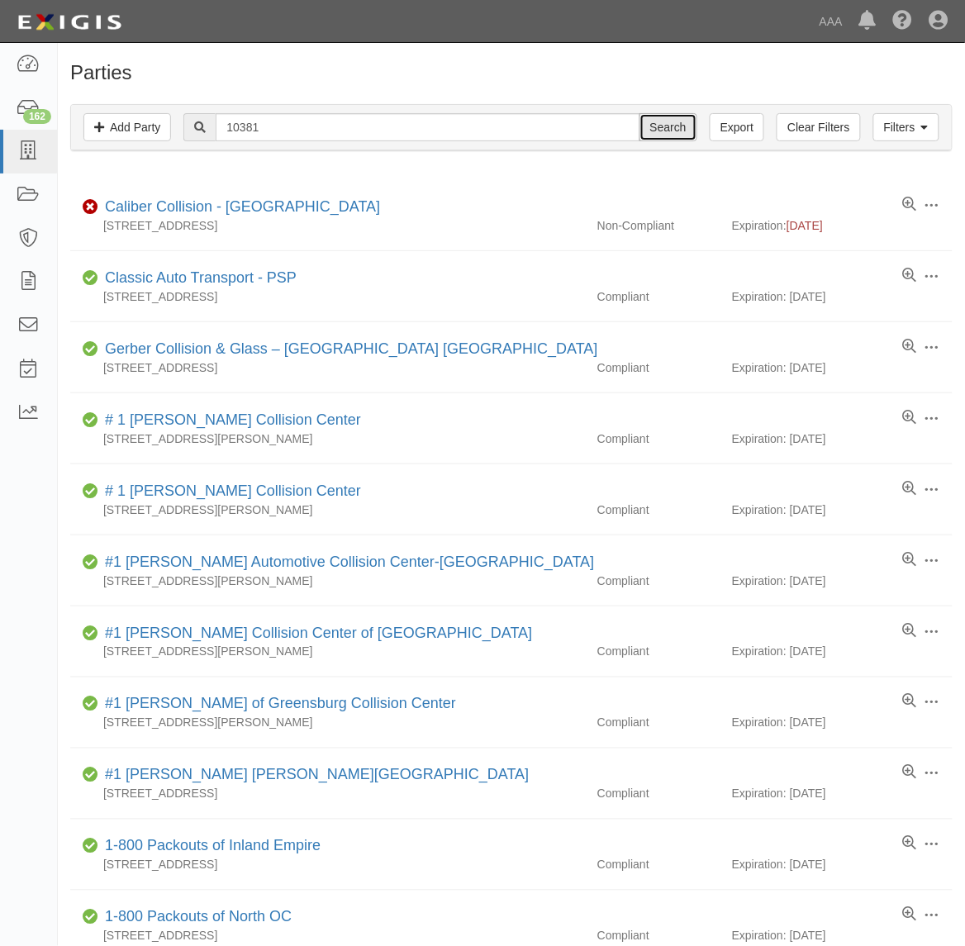
click at [654, 137] on input "Search" at bounding box center [669, 127] width 58 height 28
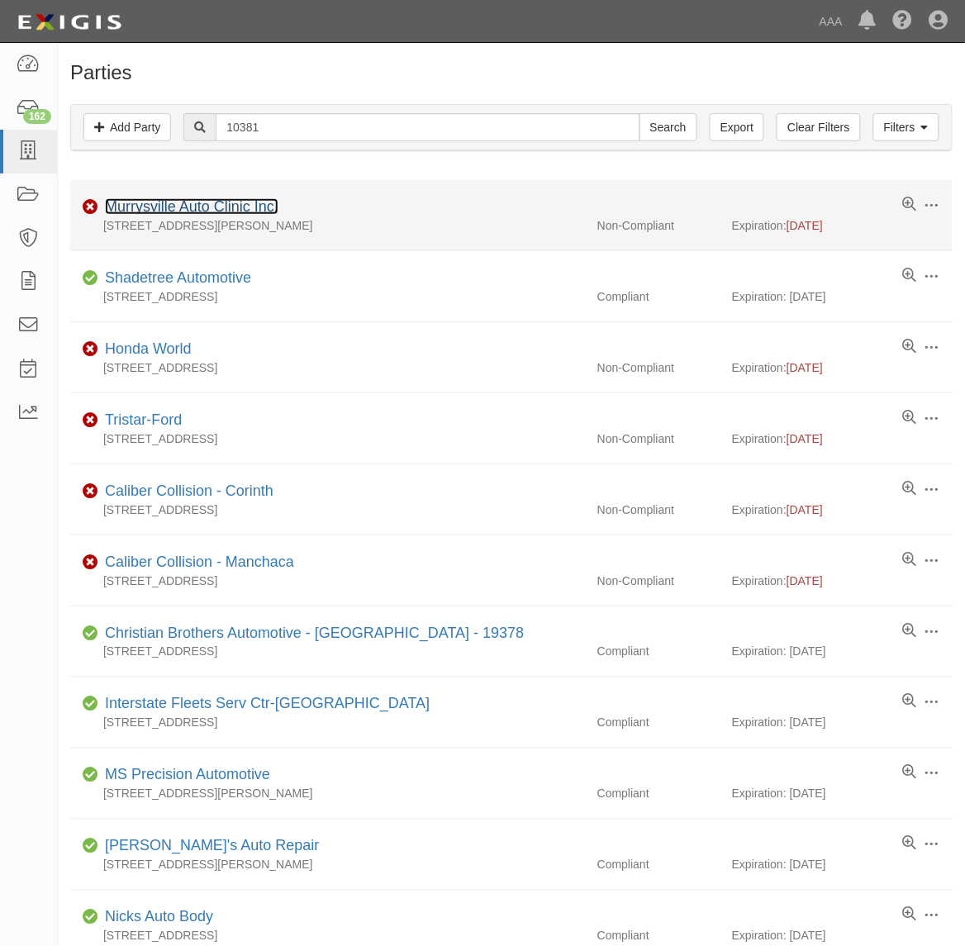
click at [216, 204] on link "Murrysville Auto Clinic Inc." at bounding box center [192, 206] width 174 height 17
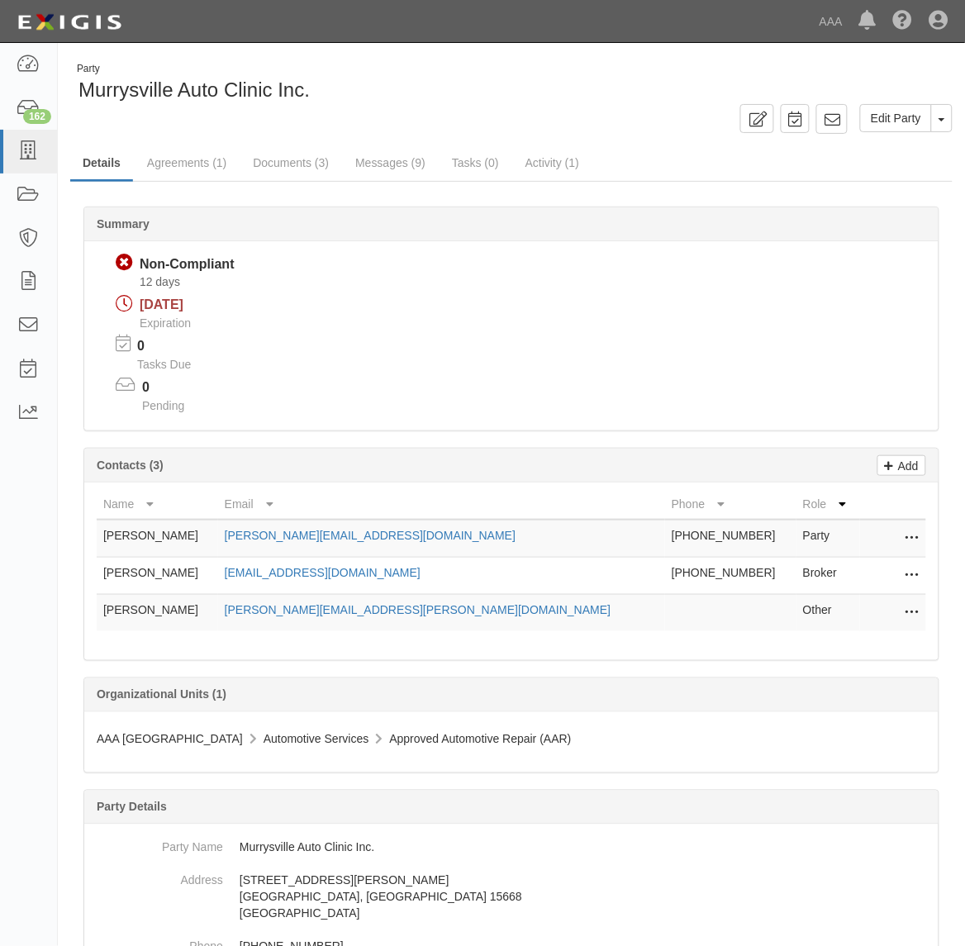
click at [902, 571] on button at bounding box center [908, 575] width 21 height 23
click at [887, 568] on link "Edit" at bounding box center [853, 571] width 131 height 30
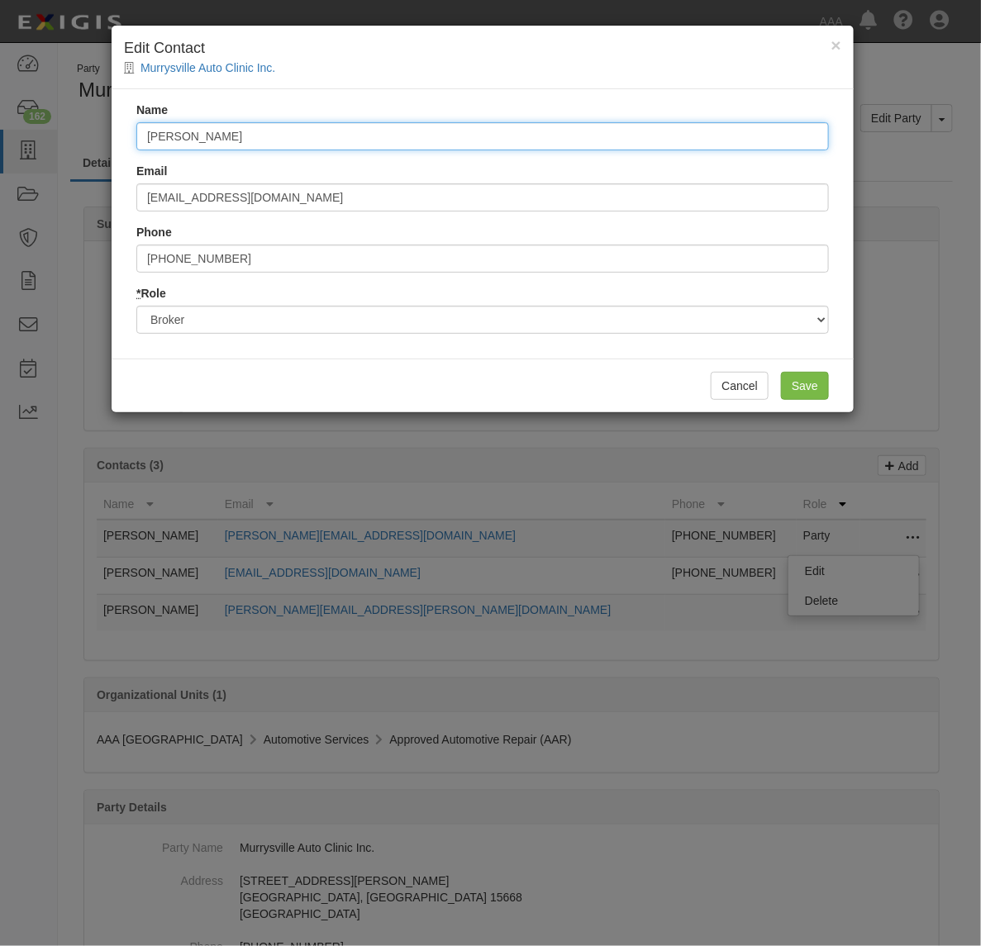
drag, startPoint x: 238, startPoint y: 131, endPoint x: -52, endPoint y: 165, distance: 292.2
click at [0, 165] on html "Toggle navigation Dashboard 162 Inbox Parties Agreements Coverages Documents Me…" at bounding box center [490, 661] width 981 height 1323
type input "Trudy Booth"
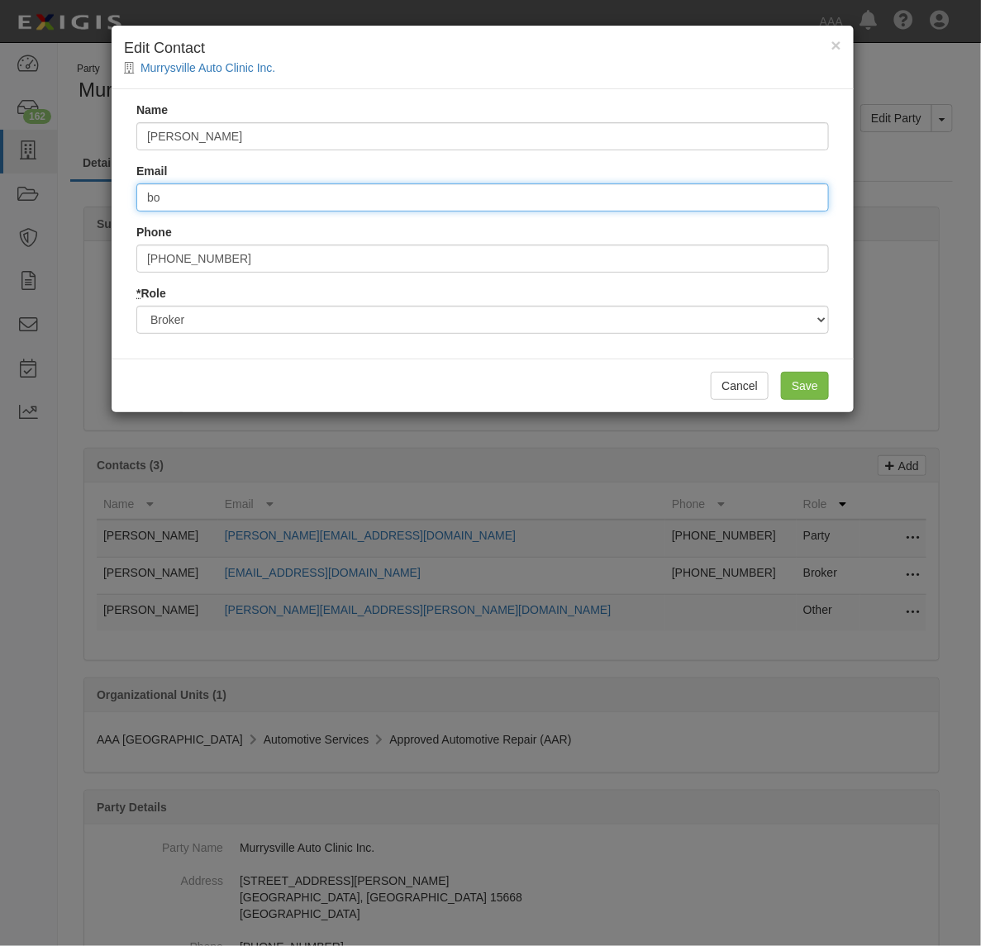
type input "b"
type input "trudy.booth@duncangrp.com"
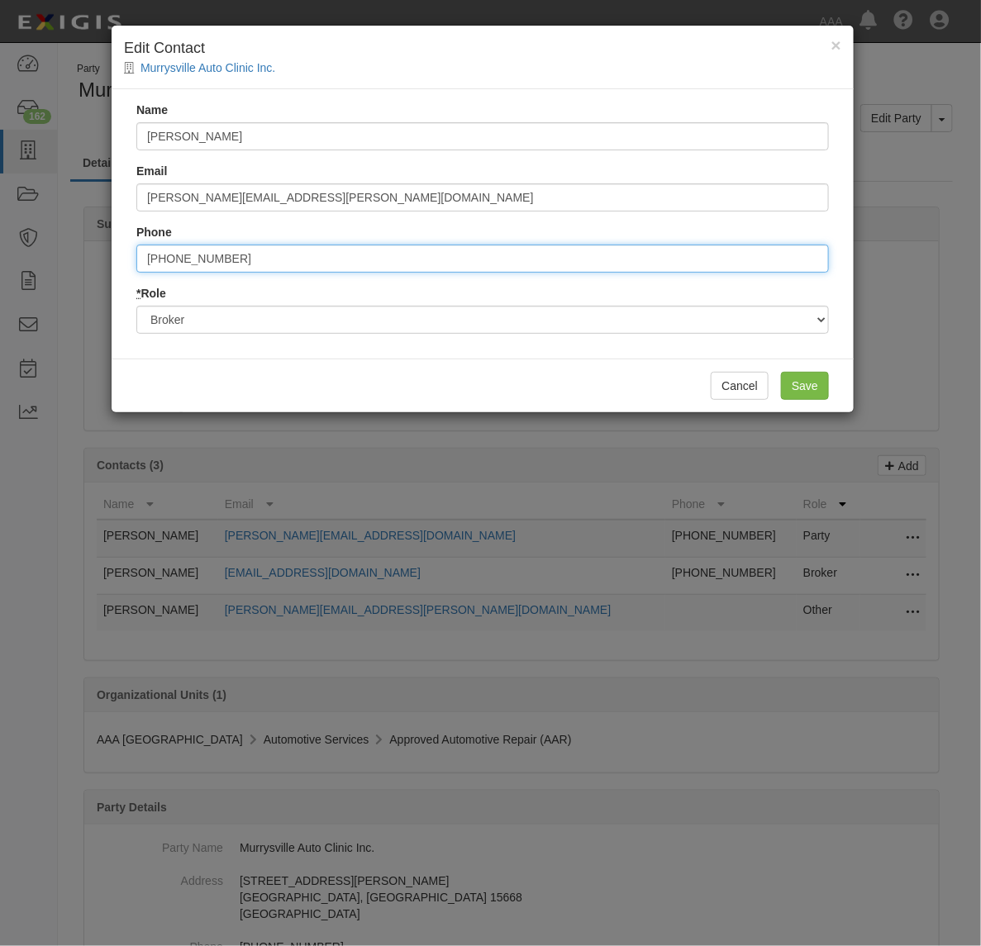
type input "7248633420"
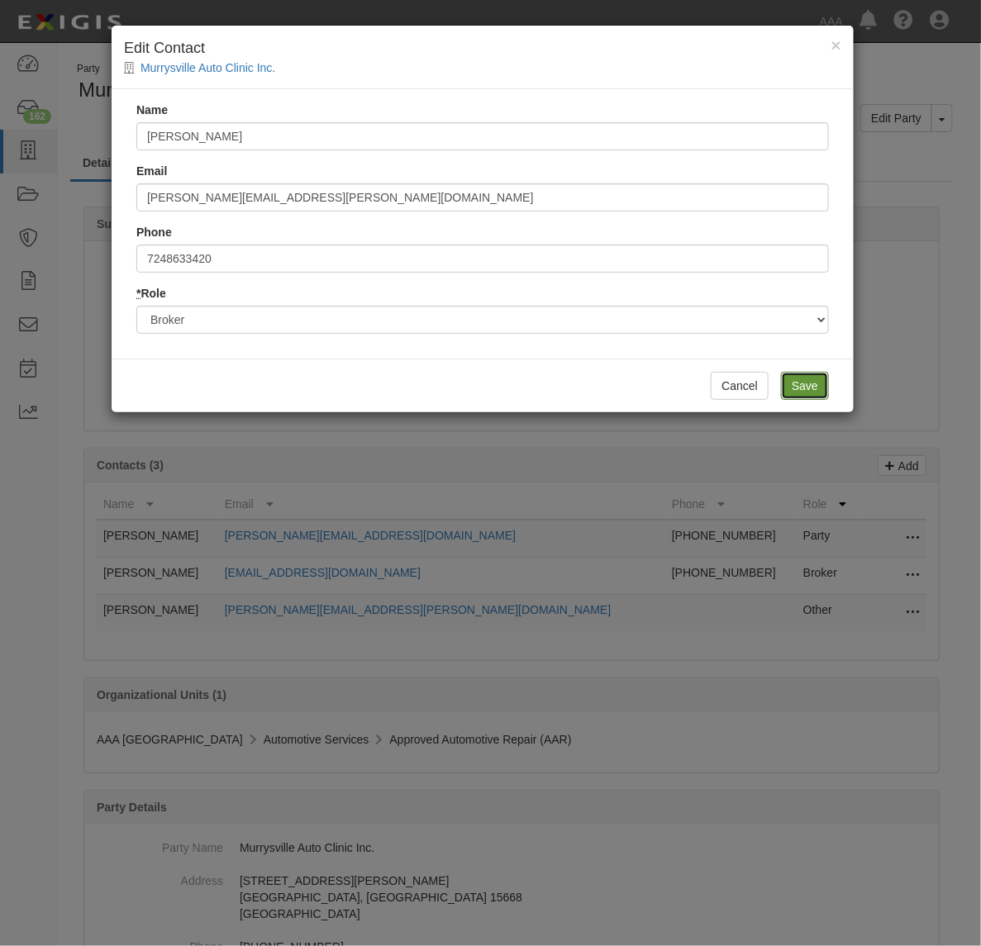
click at [804, 386] on input "Save" at bounding box center [805, 386] width 48 height 28
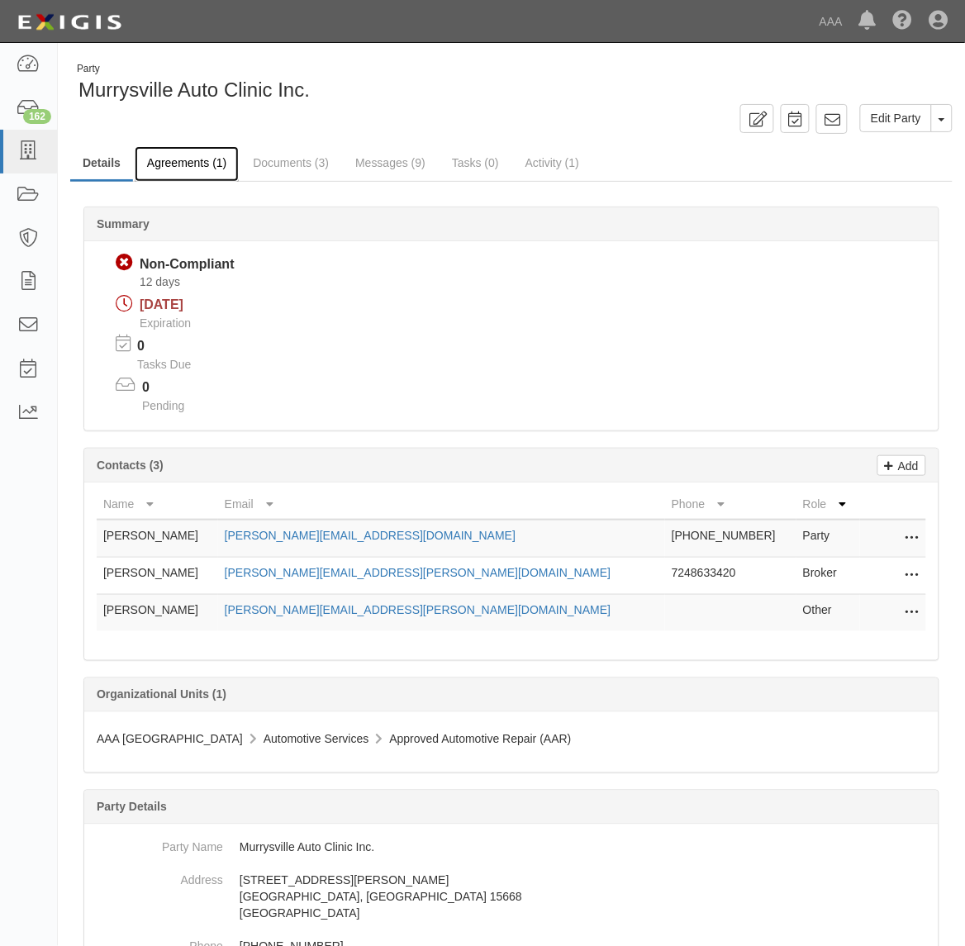
click at [178, 161] on link "Agreements (1)" at bounding box center [187, 164] width 104 height 36
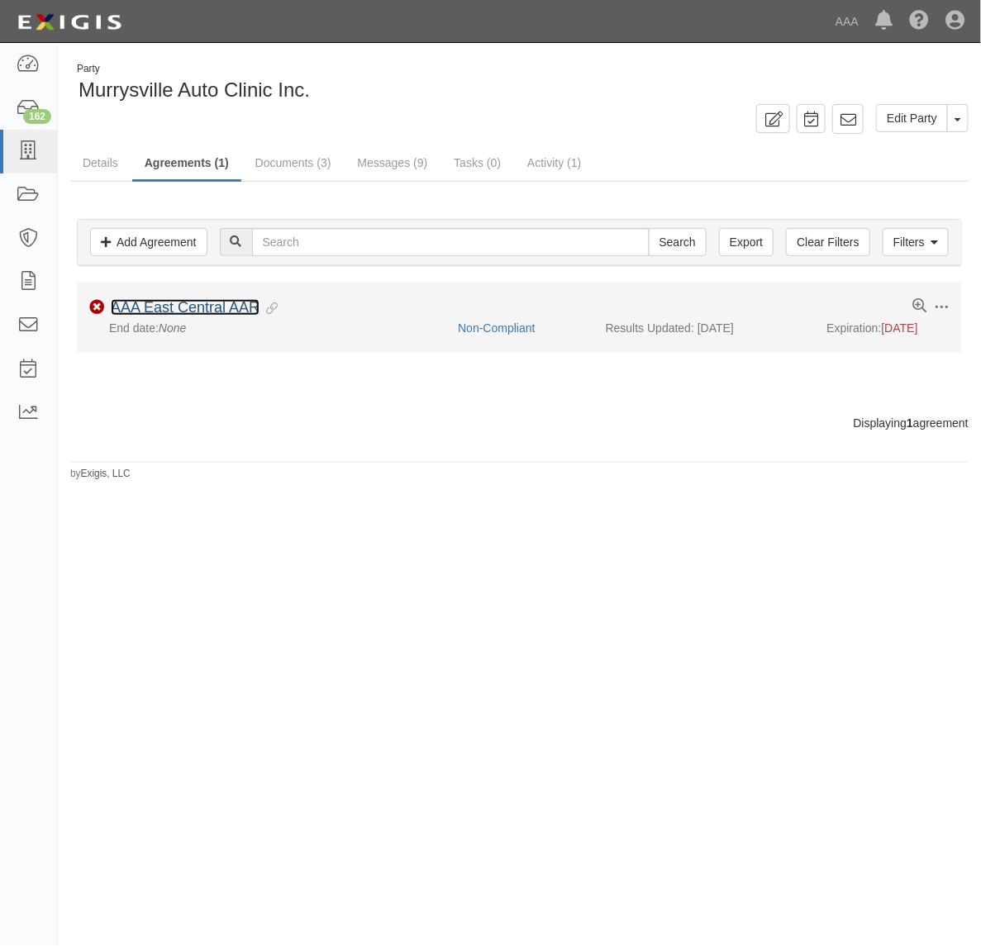
click at [224, 307] on link "AAA East Central AAR" at bounding box center [185, 307] width 149 height 17
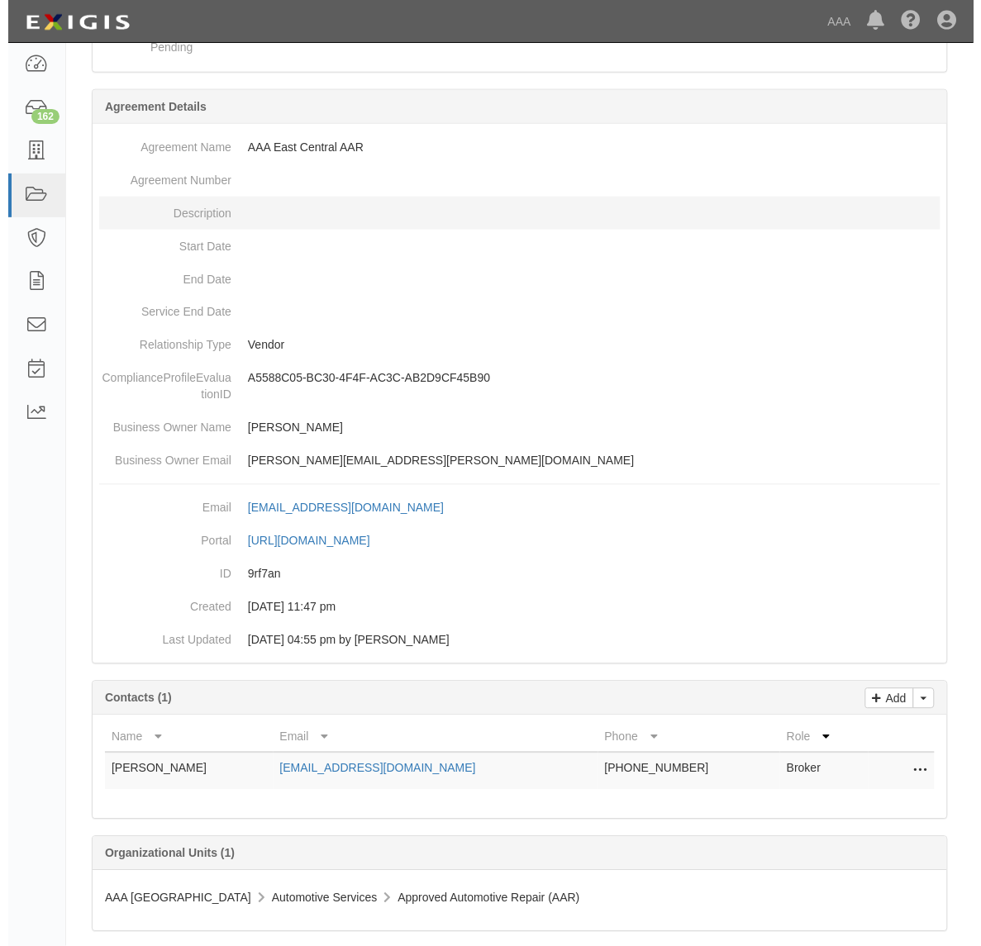
scroll to position [374, 0]
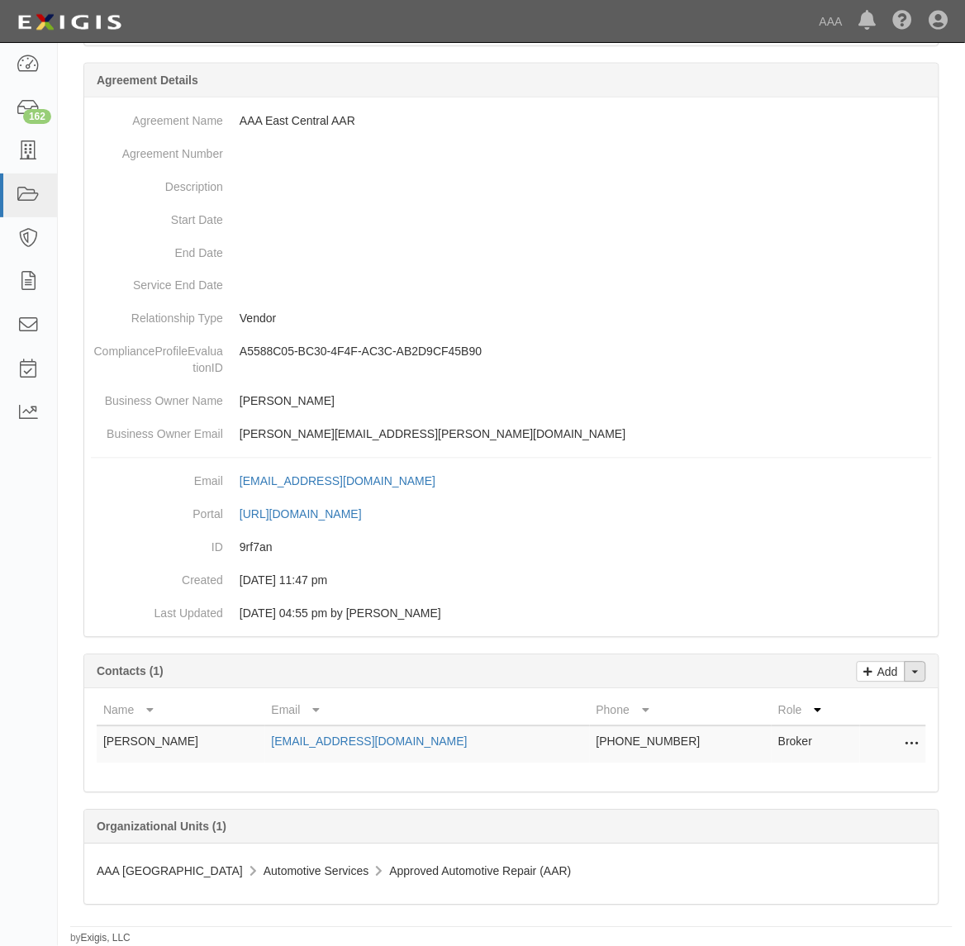
click at [921, 666] on button "Toggle Contact Dropdown" at bounding box center [915, 672] width 21 height 21
click at [866, 699] on link "Change contacts" at bounding box center [860, 701] width 131 height 21
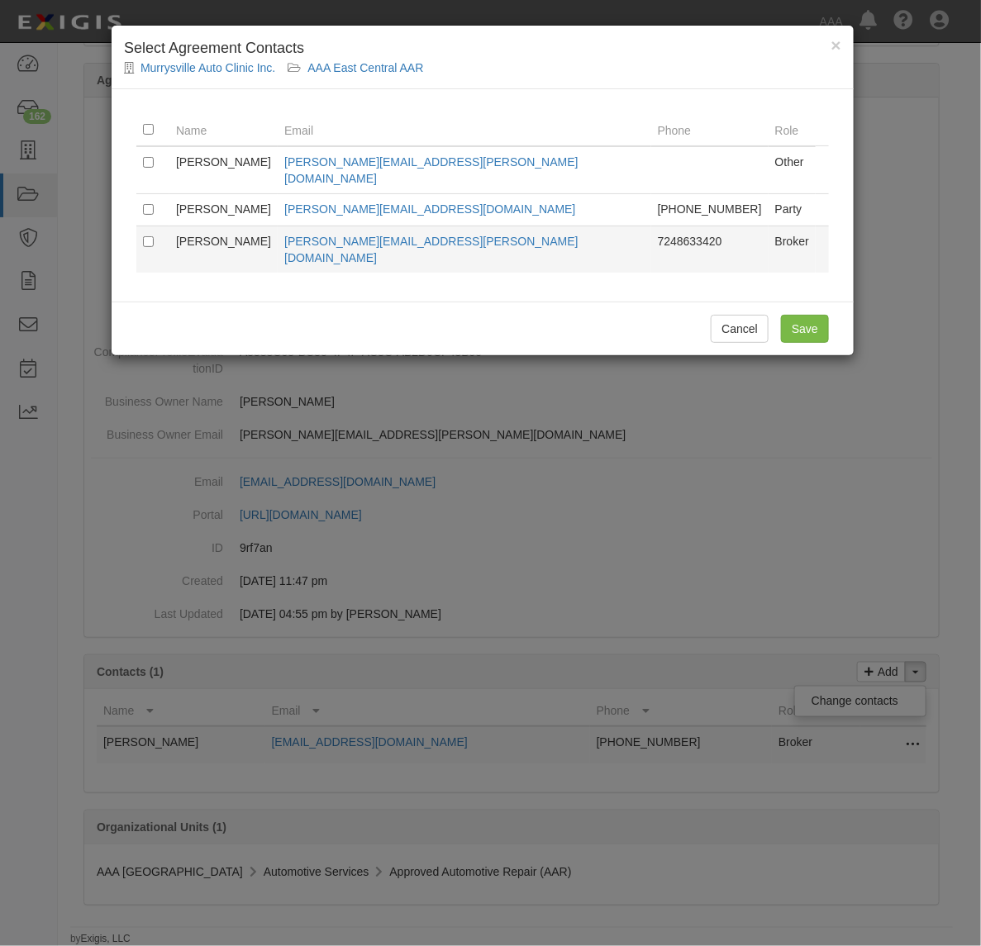
click at [146, 226] on td at bounding box center [152, 249] width 33 height 47
click at [145, 236] on input "checkbox" at bounding box center [148, 241] width 11 height 11
checkbox input "true"
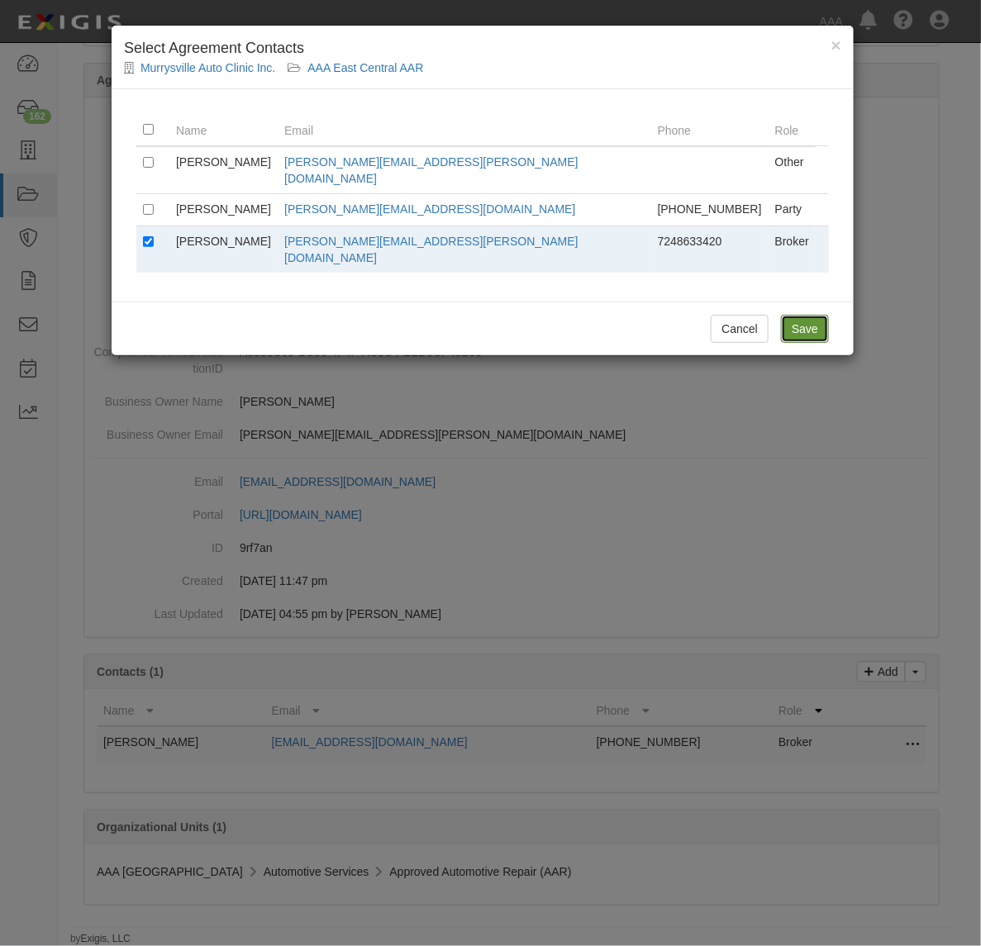
click at [812, 315] on input "Save" at bounding box center [805, 329] width 48 height 28
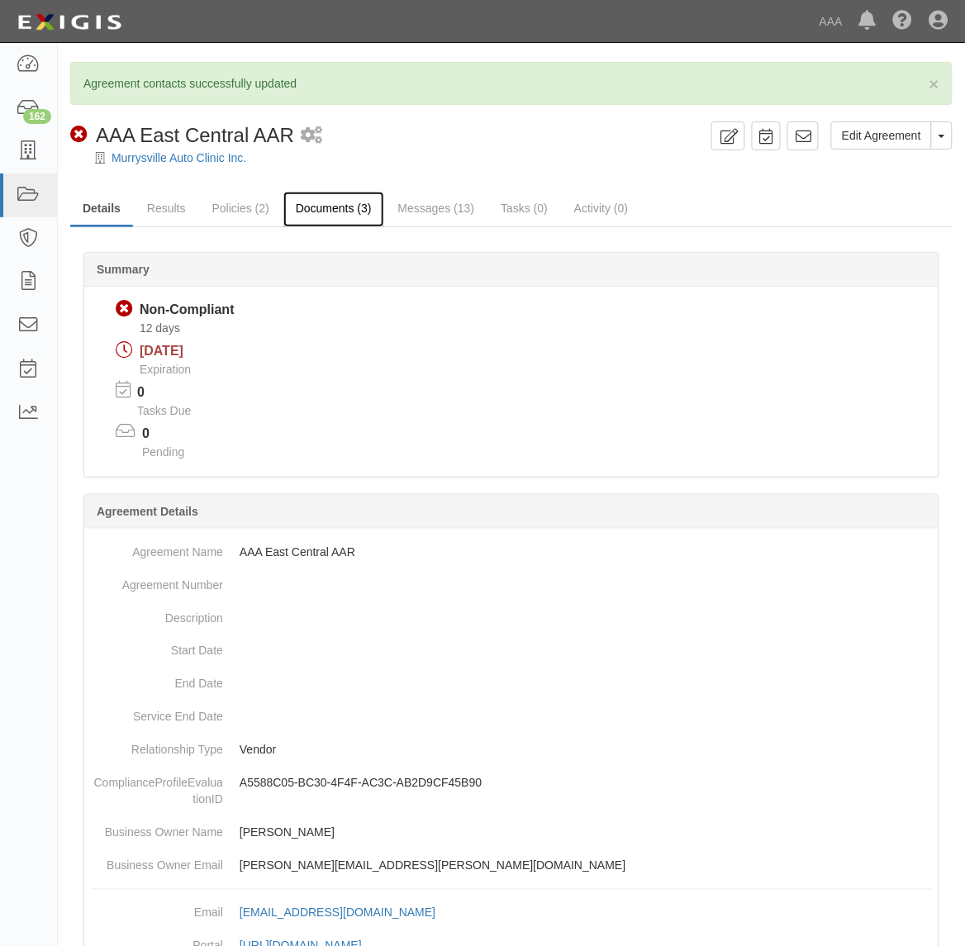
click at [343, 199] on link "Documents (3)" at bounding box center [333, 210] width 101 height 36
